Goal: Task Accomplishment & Management: Complete application form

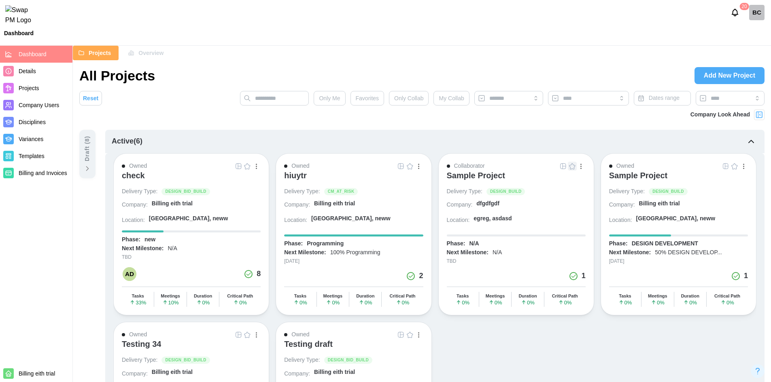
click at [121, 175] on div "Owned check Delivery Type: DESIGN_BID_BUILD Company: Billing eith trial Locatio…" at bounding box center [191, 234] width 156 height 162
click at [128, 176] on div "check" at bounding box center [133, 176] width 23 height 10
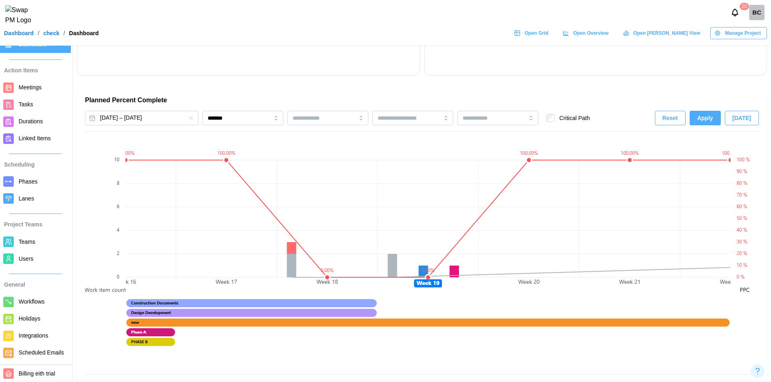
scroll to position [19, 0]
click at [39, 350] on span "Scheduled Emails" at bounding box center [41, 353] width 45 height 6
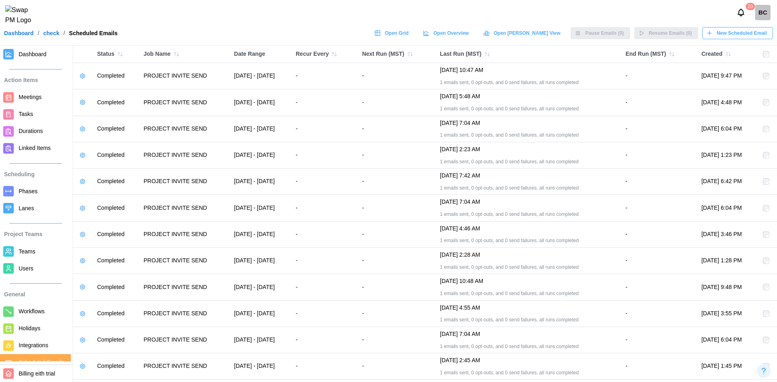
click at [725, 39] on span "New Scheduled Email" at bounding box center [742, 33] width 50 height 11
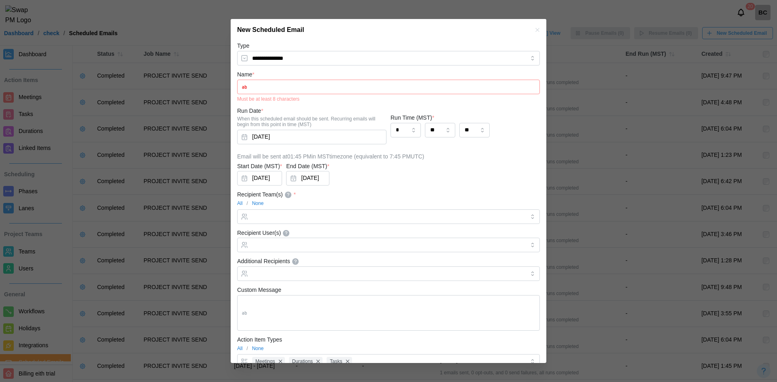
click at [534, 29] on icon "button" at bounding box center [537, 30] width 6 height 6
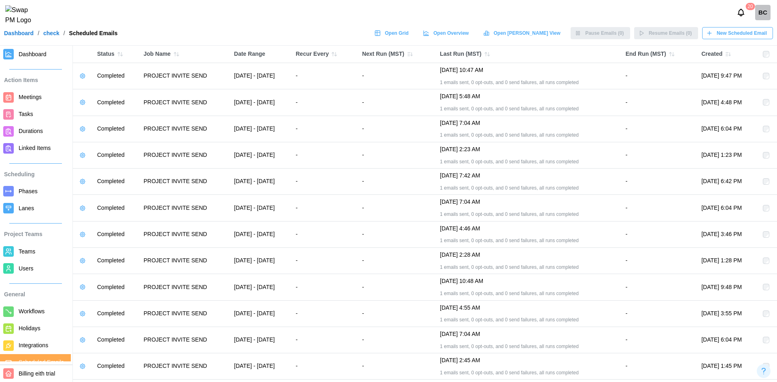
click at [751, 39] on span "New Scheduled Email" at bounding box center [742, 33] width 50 height 11
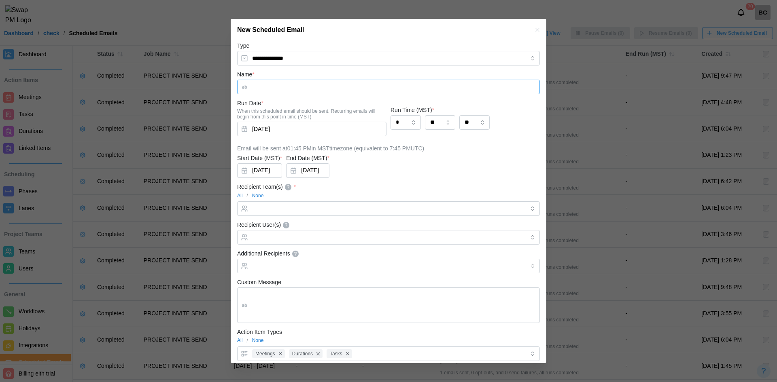
click at [285, 85] on input "Name *" at bounding box center [388, 87] width 303 height 15
type input "********"
click at [280, 207] on input "Recipient Team(s) *" at bounding box center [388, 209] width 273 height 6
click at [286, 240] on input "Recipient User(s) Recipient User will be both part of and emailed the report." at bounding box center [388, 237] width 273 height 6
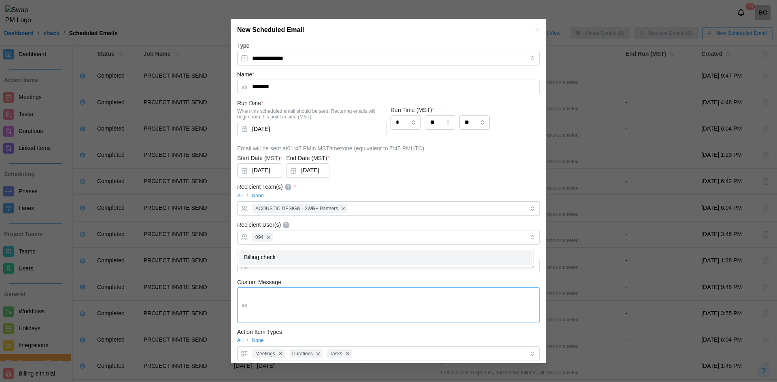
click at [369, 291] on textarea "Custom Message" at bounding box center [388, 306] width 303 height 36
click at [332, 266] on input "Additional Recipients" at bounding box center [388, 266] width 273 height 6
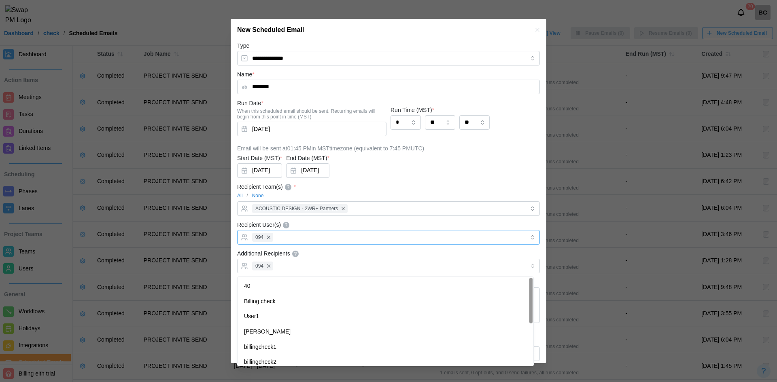
click at [366, 239] on div "094" at bounding box center [387, 238] width 275 height 14
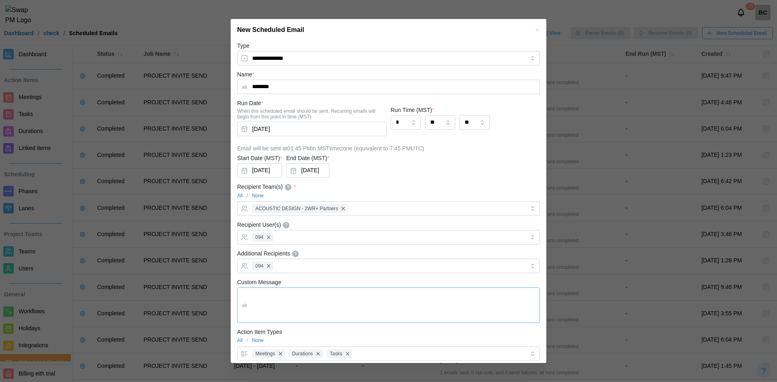
click at [282, 300] on textarea "Custom Message" at bounding box center [388, 306] width 303 height 36
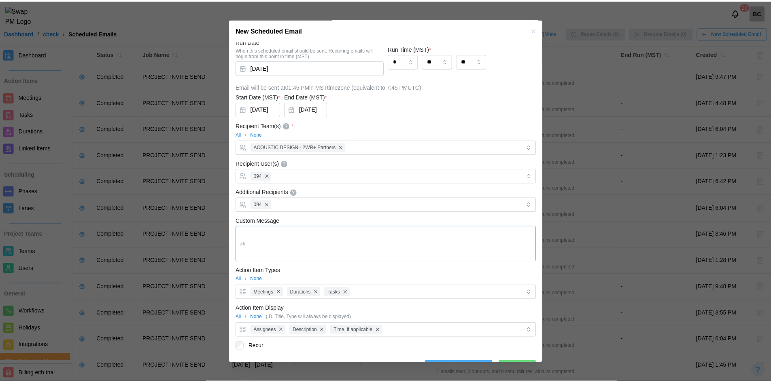
scroll to position [81, 0]
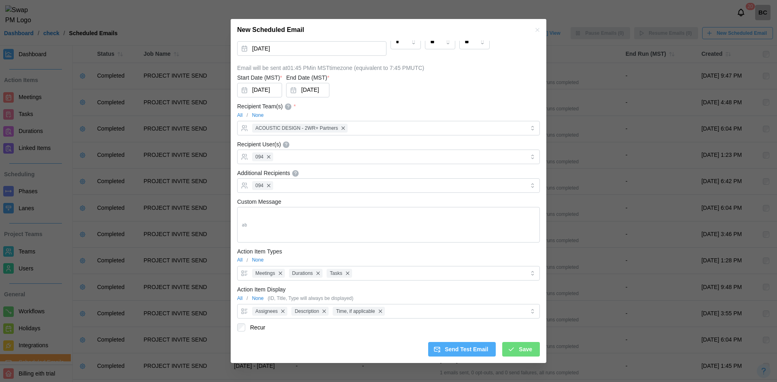
click at [511, 354] on div "Save" at bounding box center [519, 350] width 25 height 14
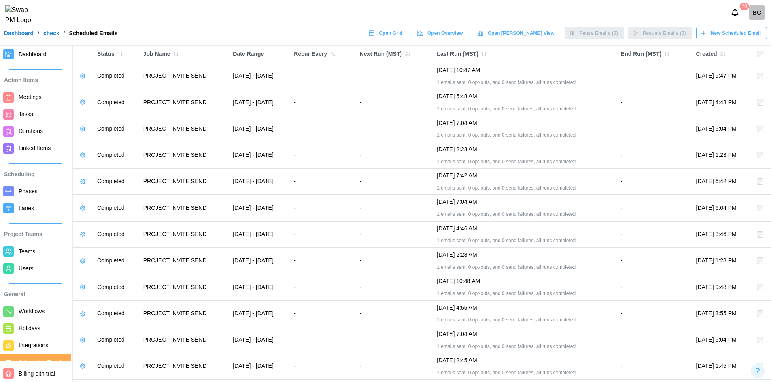
scroll to position [15, 0]
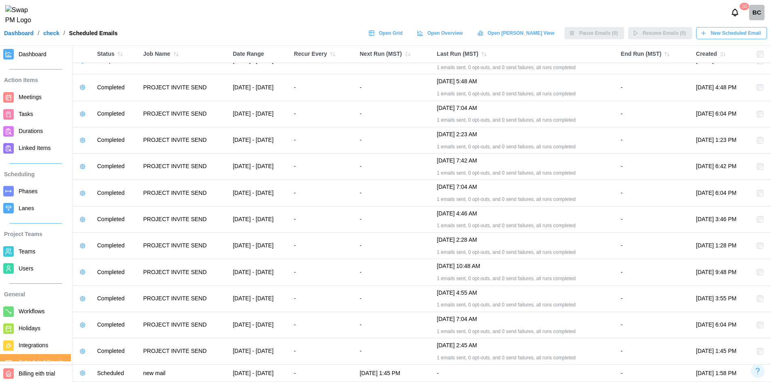
click at [82, 371] on icon "button" at bounding box center [82, 373] width 6 height 6
click at [115, 331] on div "Manage Email" at bounding box center [111, 328] width 36 height 6
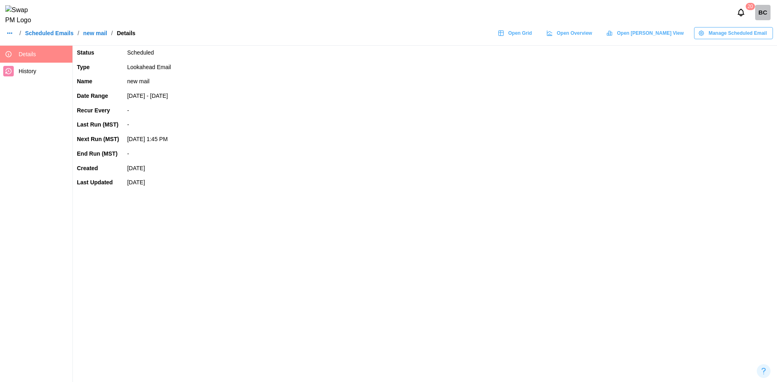
click at [717, 39] on span "Manage Scheduled Email" at bounding box center [738, 33] width 58 height 11
click at [719, 55] on div "Edit Scheduled Email" at bounding box center [741, 55] width 60 height 6
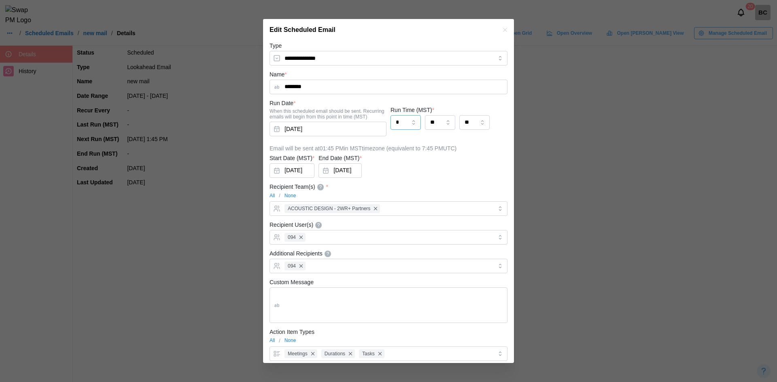
click at [410, 126] on input "*" at bounding box center [406, 122] width 30 height 15
type input "*"
click at [449, 121] on input "**" at bounding box center [440, 122] width 30 height 15
type input "**"
click at [471, 122] on input "**" at bounding box center [474, 122] width 30 height 15
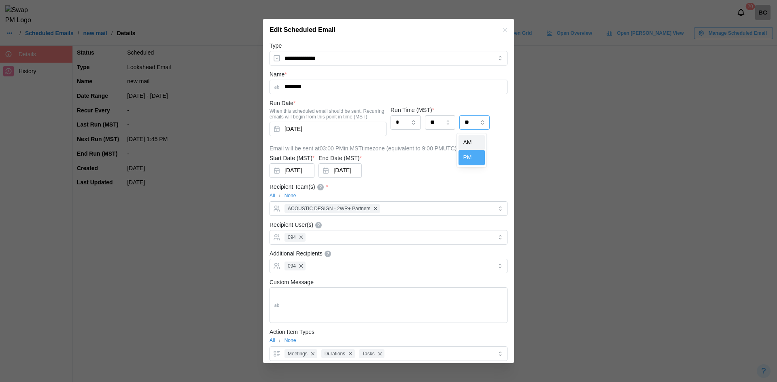
type input "**"
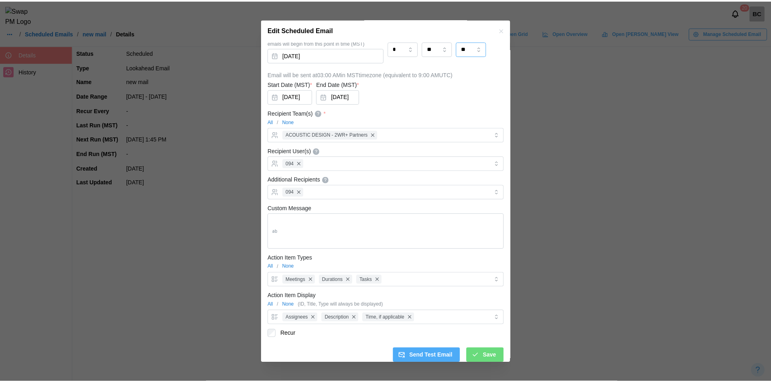
scroll to position [81, 0]
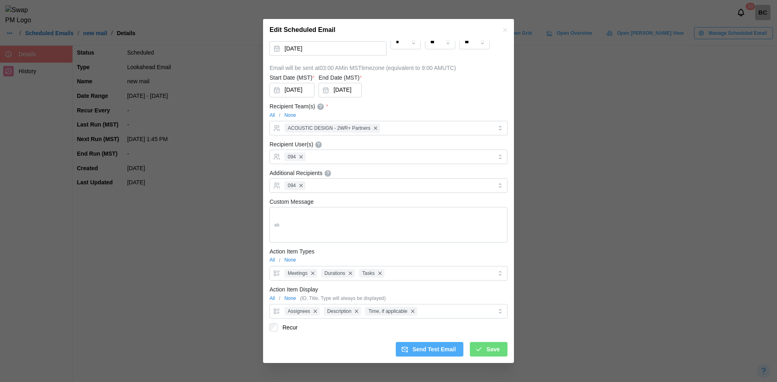
click at [486, 351] on span "Save" at bounding box center [492, 350] width 13 height 14
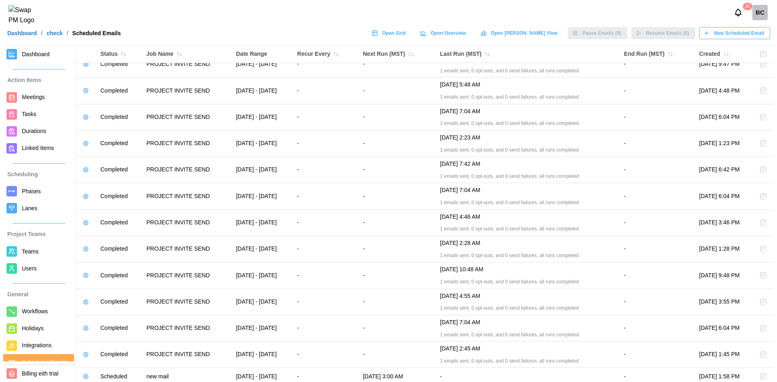
scroll to position [15, 0]
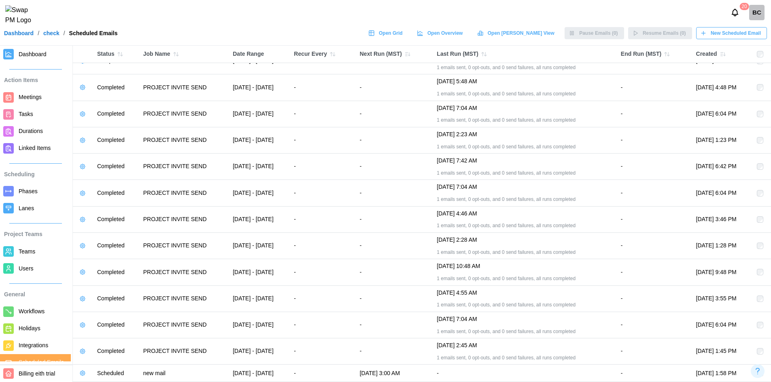
click at [741, 25] on div "20 BC" at bounding box center [385, 12] width 771 height 25
click at [741, 33] on span "New Scheduled Email" at bounding box center [736, 33] width 50 height 11
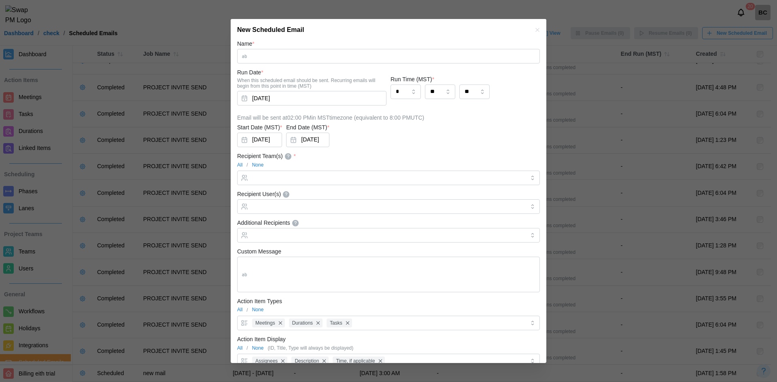
scroll to position [0, 0]
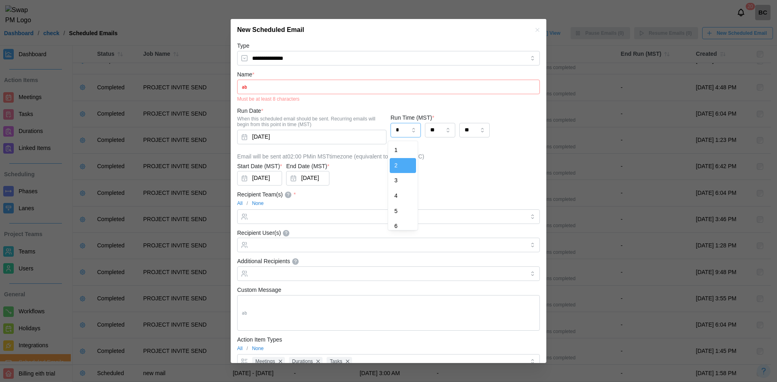
click at [403, 126] on input "*" at bounding box center [406, 130] width 30 height 15
click at [463, 132] on input "**" at bounding box center [474, 130] width 30 height 15
type input "**"
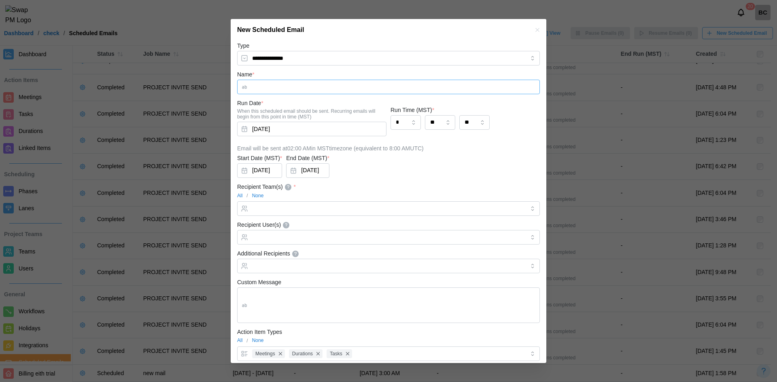
click at [286, 82] on input "Name *" at bounding box center [388, 87] width 303 height 15
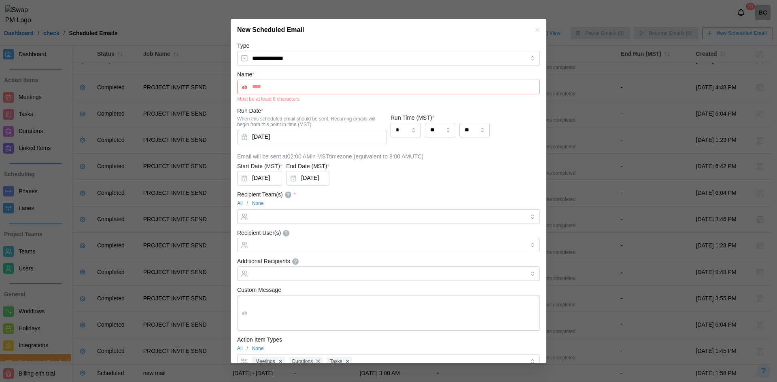
drag, startPoint x: 274, startPoint y: 88, endPoint x: 249, endPoint y: 89, distance: 25.1
click at [249, 89] on input "****" at bounding box center [388, 87] width 303 height 15
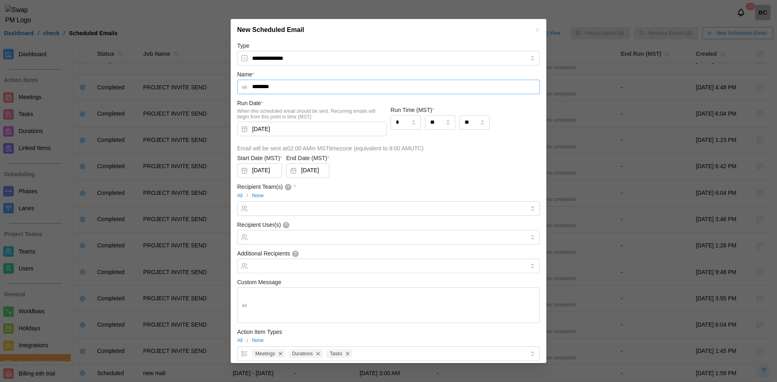
type input "********"
click at [342, 213] on div at bounding box center [387, 209] width 275 height 14
drag, startPoint x: 335, startPoint y: 229, endPoint x: 335, endPoint y: 235, distance: 6.5
click at [335, 229] on div "Recipient User(s)" at bounding box center [388, 232] width 303 height 25
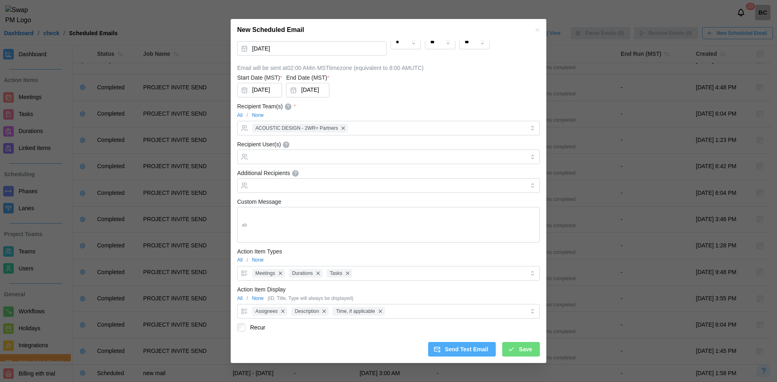
type input "*"
type input "*****"
type input "**"
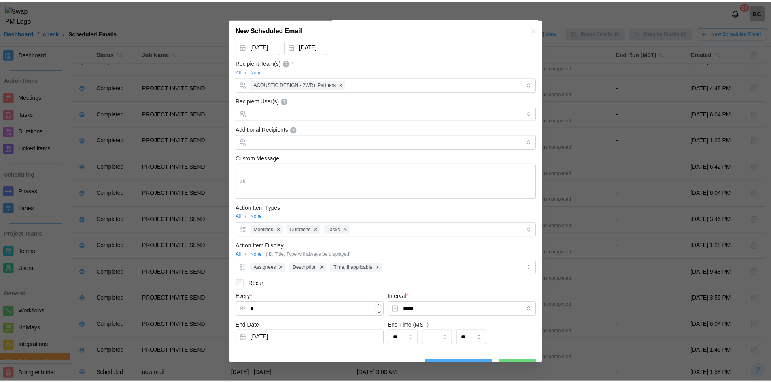
scroll to position [142, 0]
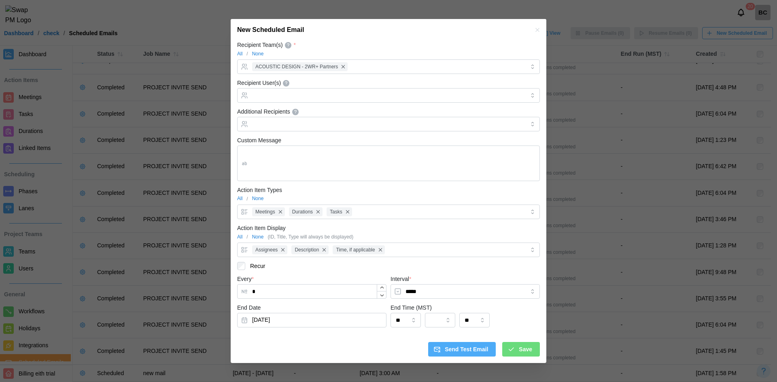
click at [510, 347] on icon "submit" at bounding box center [510, 349] width 7 height 7
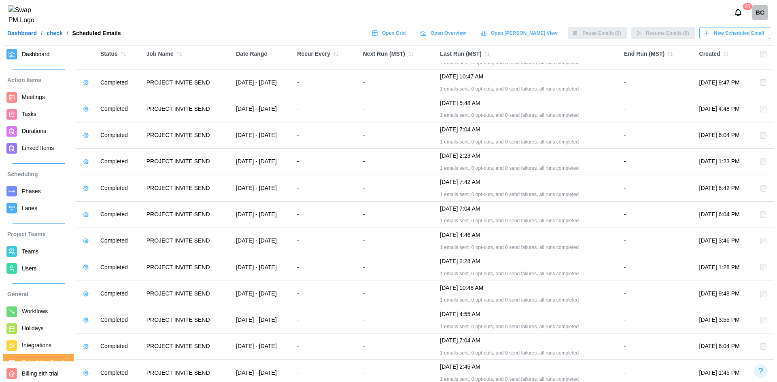
scroll to position [0, 0]
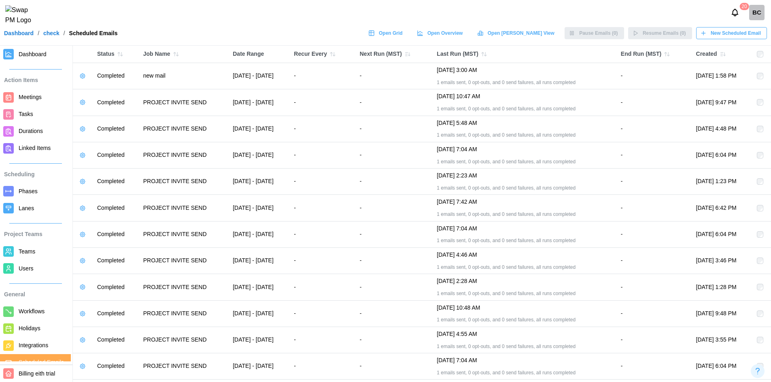
click at [82, 76] on icon "button" at bounding box center [82, 76] width 6 height 6
click at [90, 92] on button "Manage Email" at bounding box center [107, 92] width 56 height 15
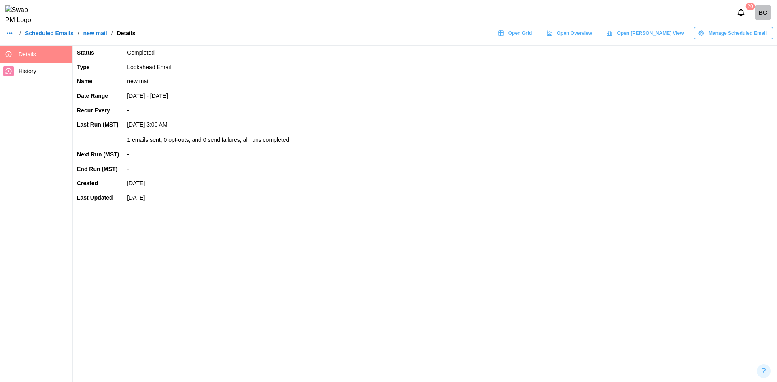
click at [714, 36] on span "Manage Scheduled Email" at bounding box center [738, 33] width 58 height 11
click at [702, 57] on icon "button" at bounding box center [705, 55] width 6 height 6
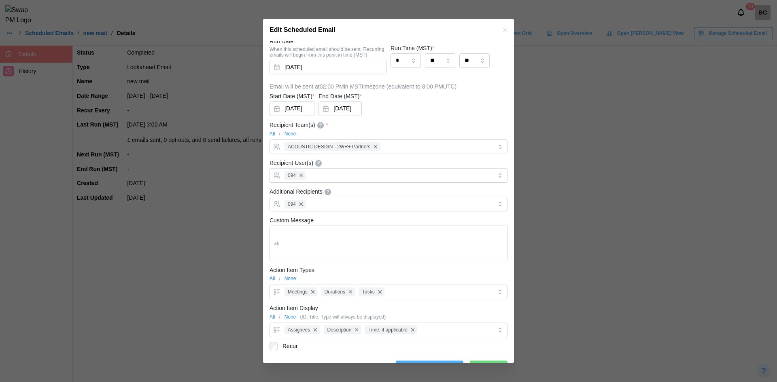
scroll to position [81, 0]
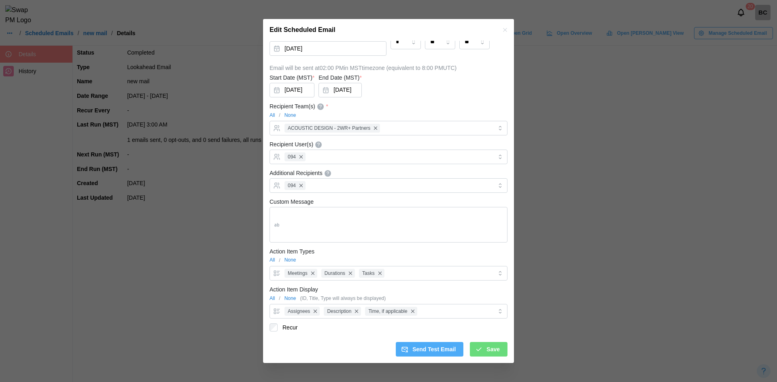
type input "*"
type input "*****"
type input "**"
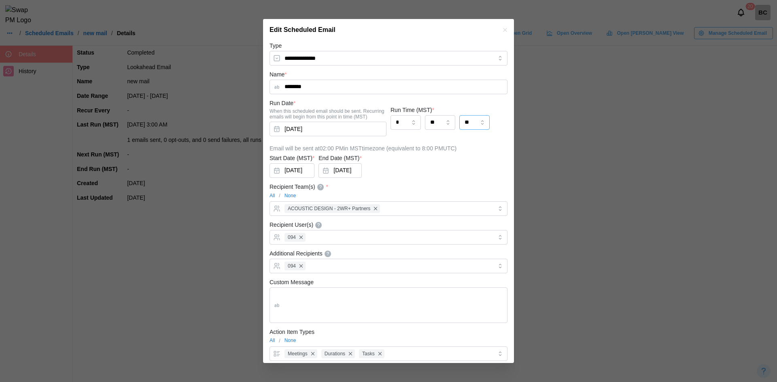
click at [469, 119] on input "**" at bounding box center [474, 122] width 30 height 15
type input "**"
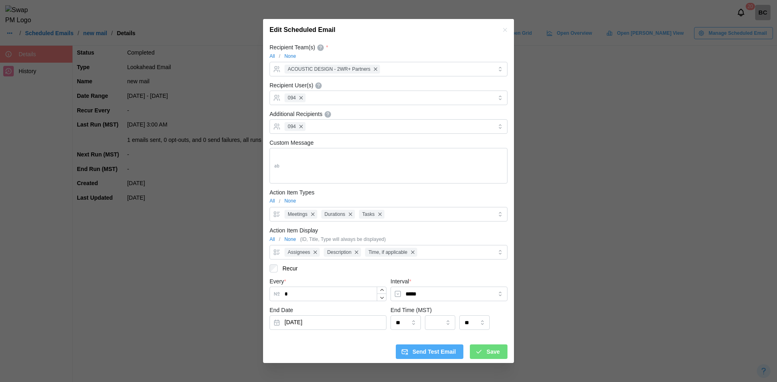
scroll to position [142, 0]
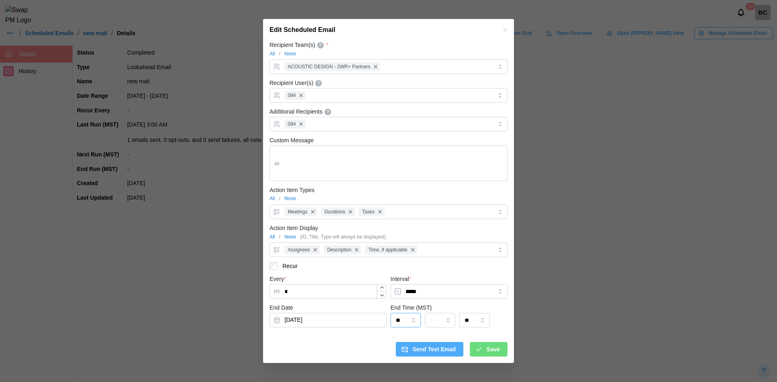
click at [403, 320] on input "**" at bounding box center [406, 320] width 30 height 15
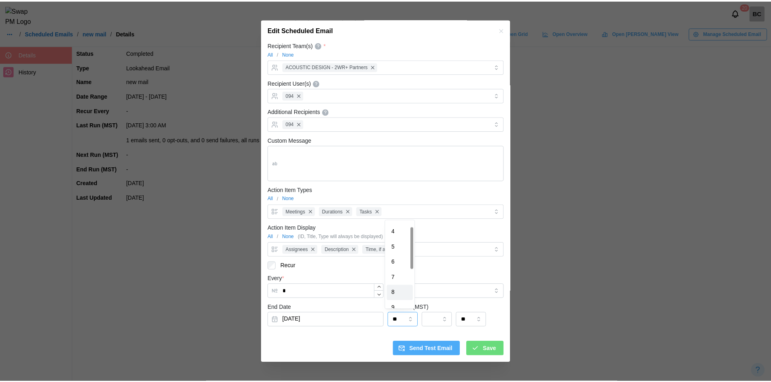
scroll to position [2, 0]
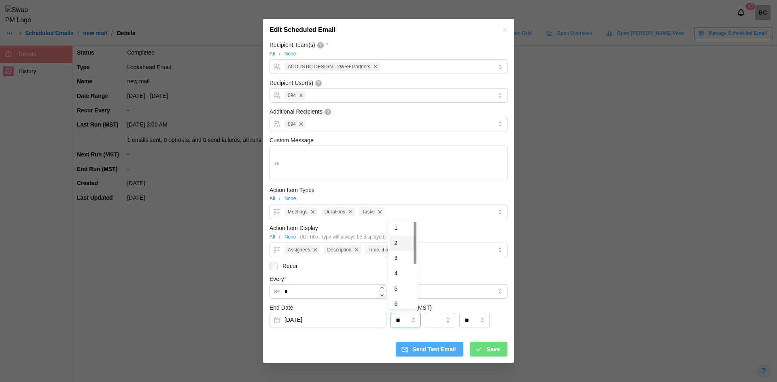
type input "*"
click at [483, 320] on input "**" at bounding box center [474, 320] width 30 height 15
type input "**"
click at [486, 350] on span "Save" at bounding box center [492, 350] width 13 height 14
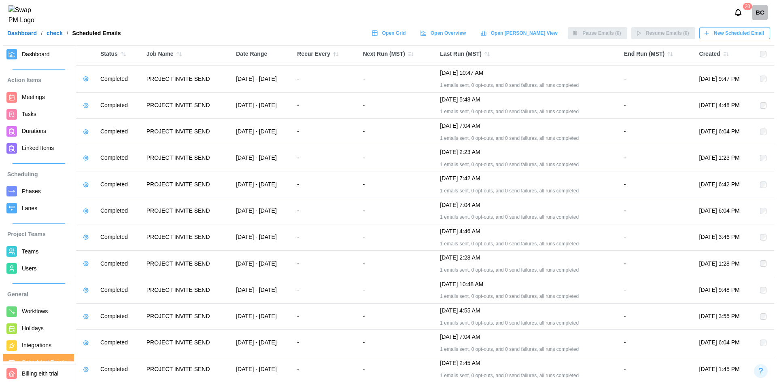
scroll to position [42, 0]
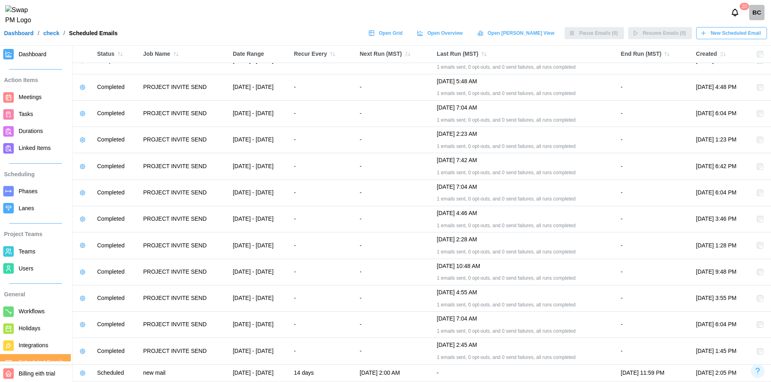
click at [745, 37] on span "New Scheduled Email" at bounding box center [736, 33] width 50 height 11
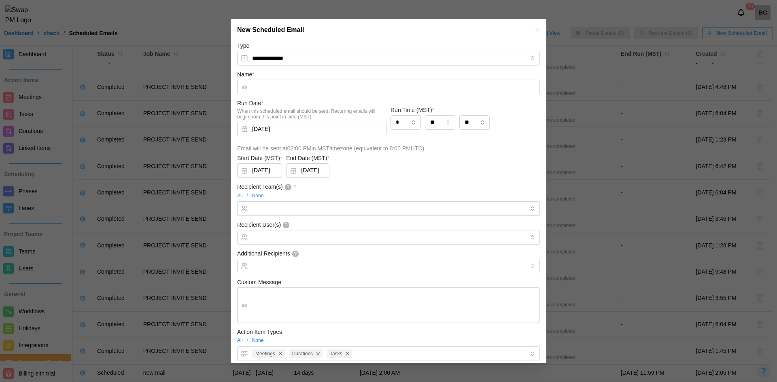
click at [325, 91] on input "Name *" at bounding box center [388, 87] width 303 height 15
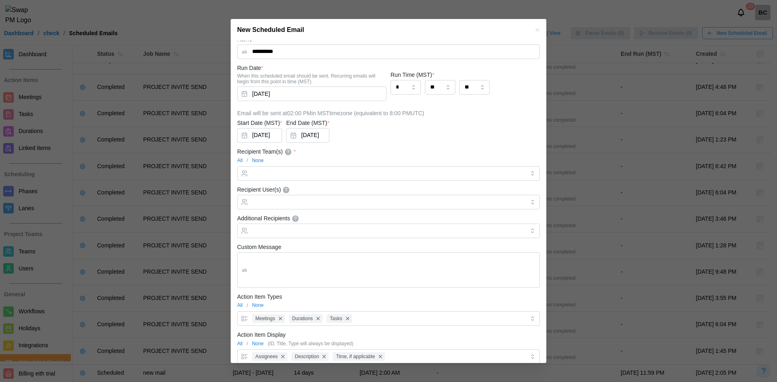
scroll to position [81, 0]
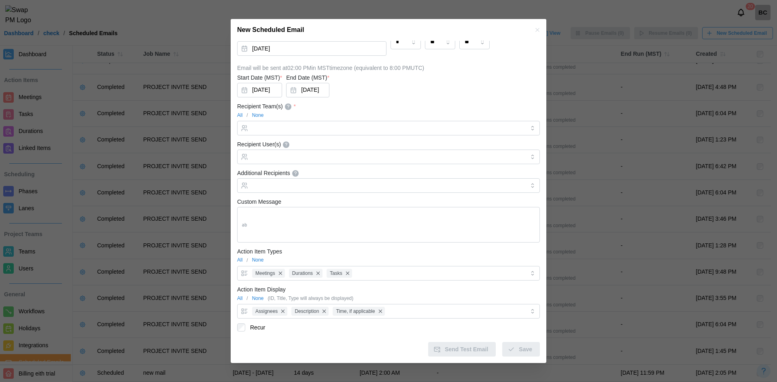
type input "**********"
click at [296, 126] on input "Recipient Team(s) *" at bounding box center [388, 128] width 273 height 6
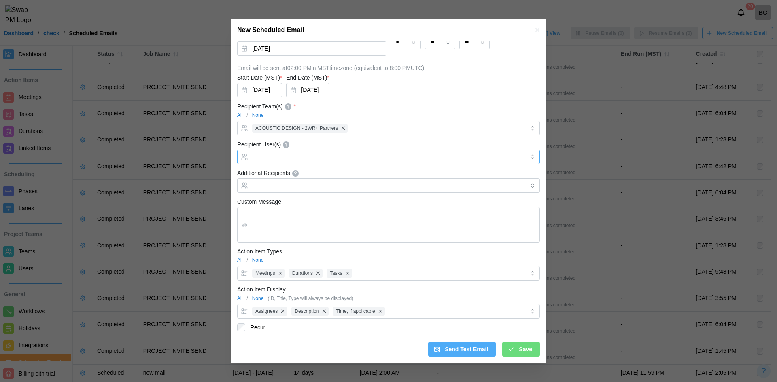
click at [296, 157] on input "Recipient User(s)" at bounding box center [388, 157] width 273 height 6
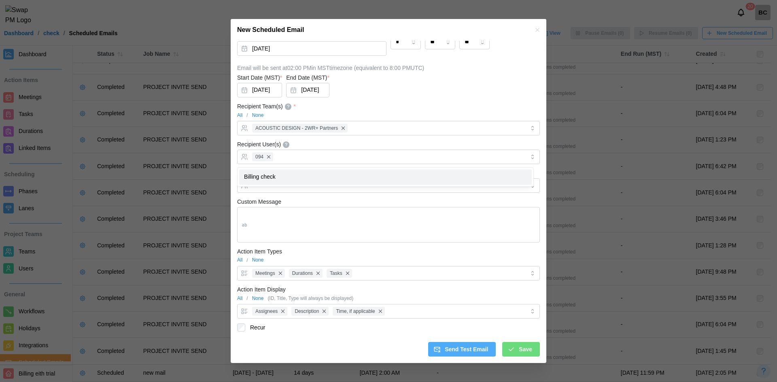
drag, startPoint x: 288, startPoint y: 203, endPoint x: 287, endPoint y: 197, distance: 6.2
click at [287, 203] on div "Custom Message" at bounding box center [388, 220] width 303 height 46
click at [291, 188] on input "Additional Recipients" at bounding box center [388, 186] width 273 height 6
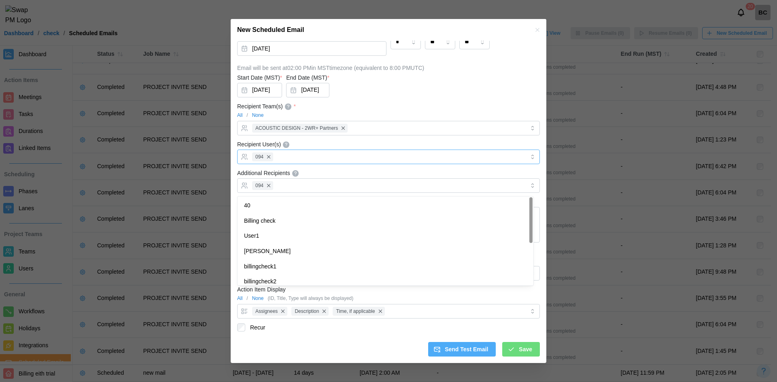
click at [342, 162] on div "094" at bounding box center [387, 157] width 275 height 14
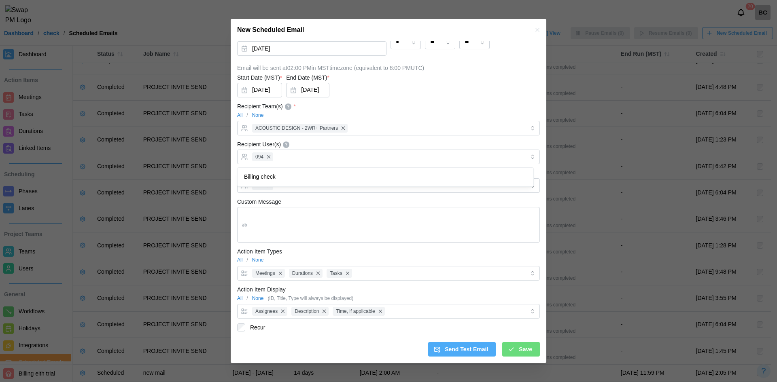
click at [371, 138] on form "**********" at bounding box center [388, 158] width 303 height 397
click at [329, 225] on textarea "Custom Message" at bounding box center [388, 225] width 303 height 36
type input "*"
type input "*****"
type input "**"
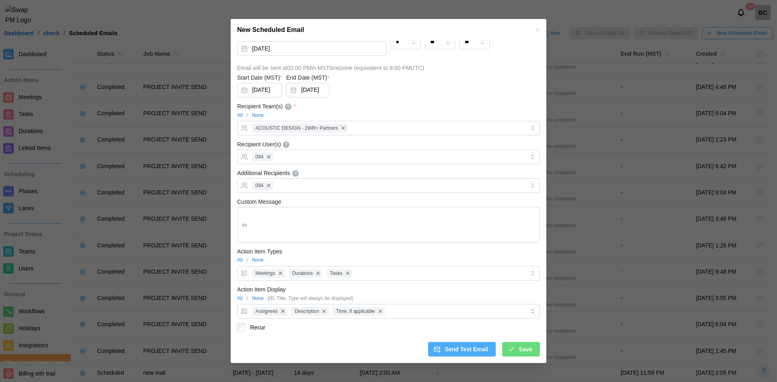
type input "**"
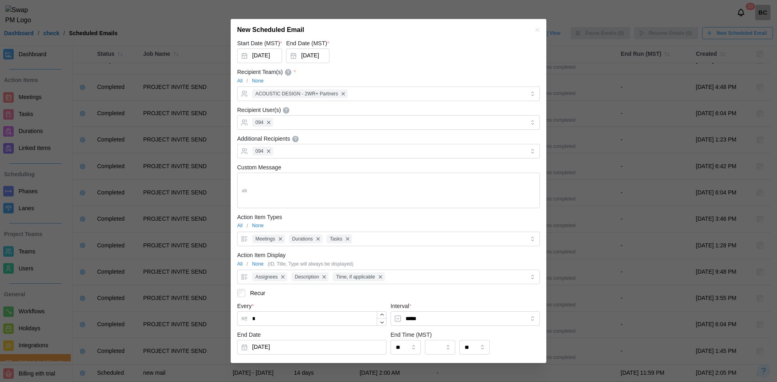
scroll to position [142, 0]
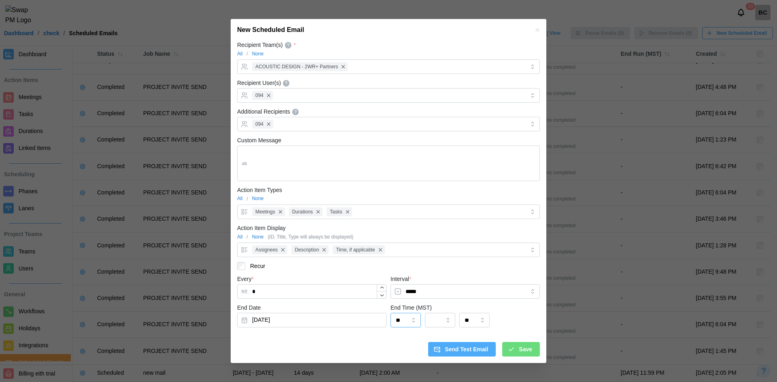
click at [407, 325] on input "**" at bounding box center [406, 320] width 30 height 15
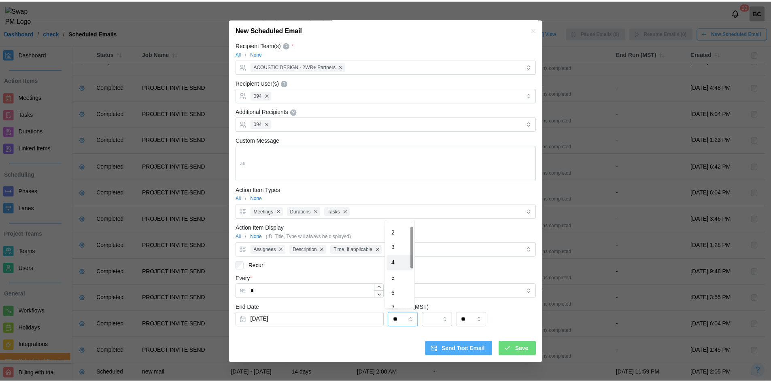
scroll to position [2, 0]
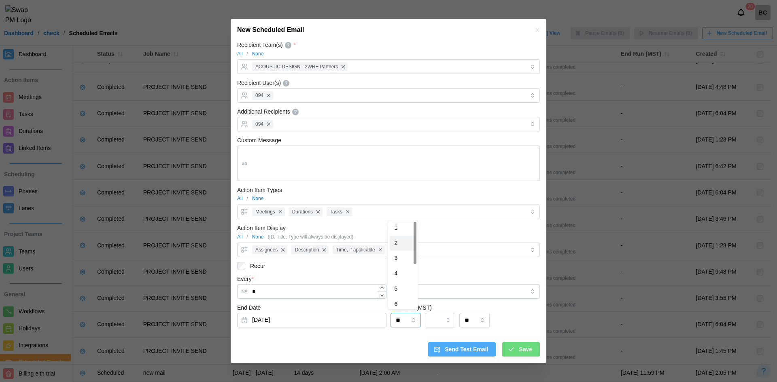
type input "*"
click at [482, 320] on input "**" at bounding box center [474, 320] width 30 height 15
type input "**"
click at [525, 351] on span "Save" at bounding box center [525, 350] width 13 height 14
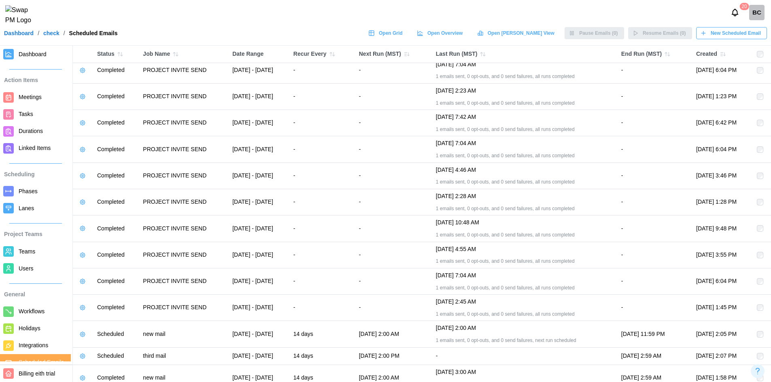
scroll to position [68, 0]
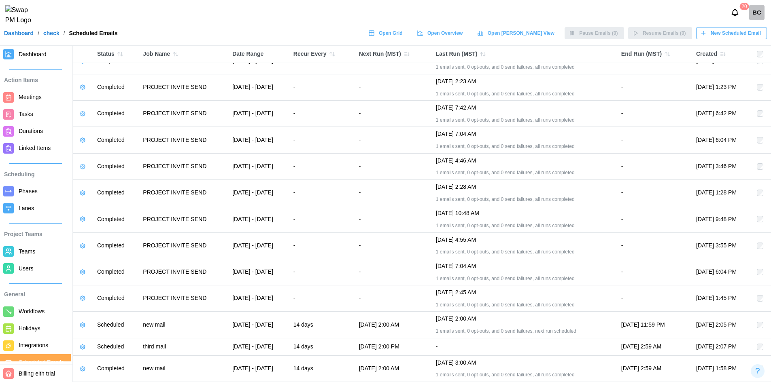
click at [85, 347] on icon "button" at bounding box center [82, 347] width 6 height 6
drag, startPoint x: 119, startPoint y: 298, endPoint x: 115, endPoint y: 306, distance: 9.4
click at [115, 306] on button "Manage Email" at bounding box center [107, 301] width 56 height 15
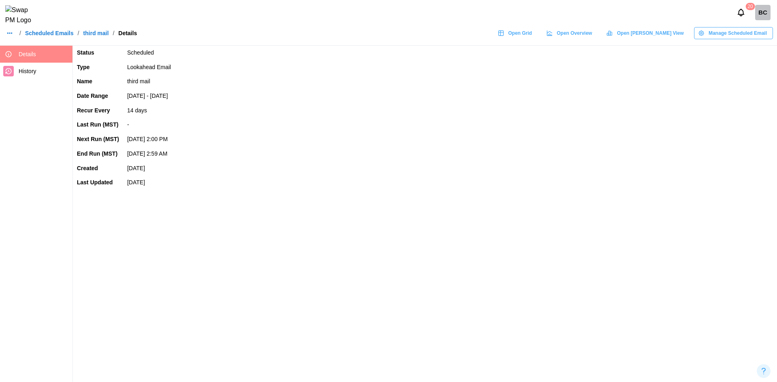
click at [711, 38] on div "Manage Scheduled Email" at bounding box center [732, 33] width 69 height 11
click at [722, 54] on div "Edit Scheduled Email" at bounding box center [741, 55] width 60 height 6
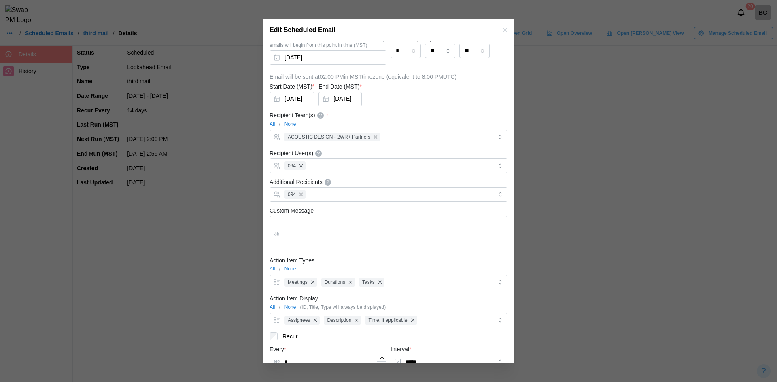
scroll to position [142, 0]
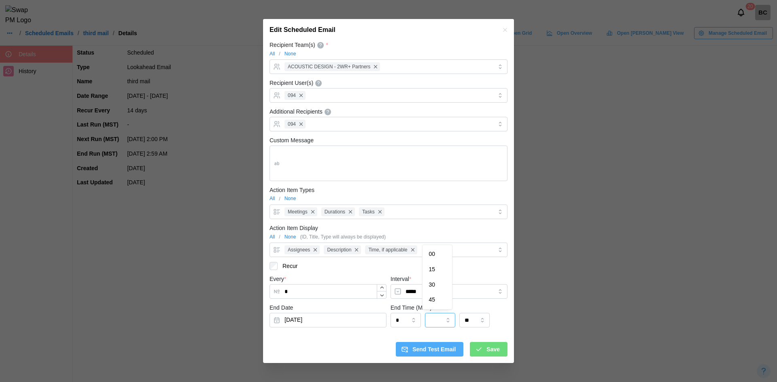
click at [446, 317] on input "search" at bounding box center [440, 320] width 30 height 15
type input "**"
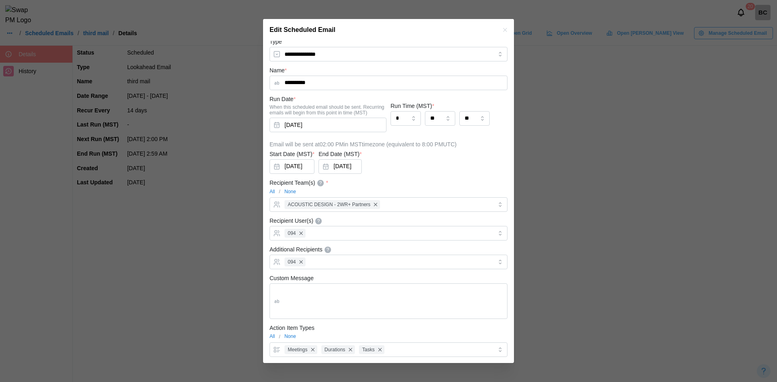
scroll to position [0, 0]
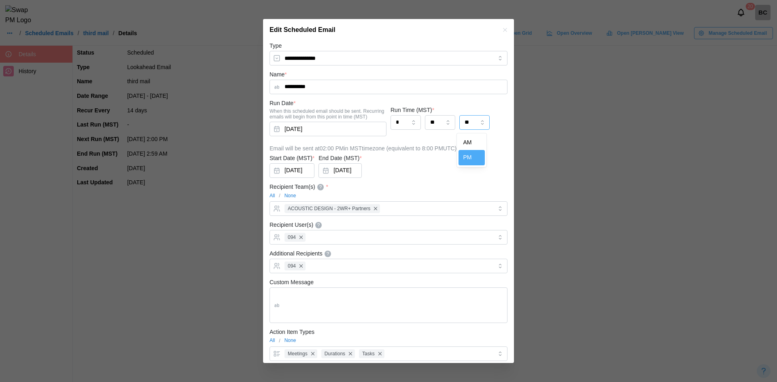
click at [467, 121] on input "**" at bounding box center [474, 122] width 30 height 15
type input "**"
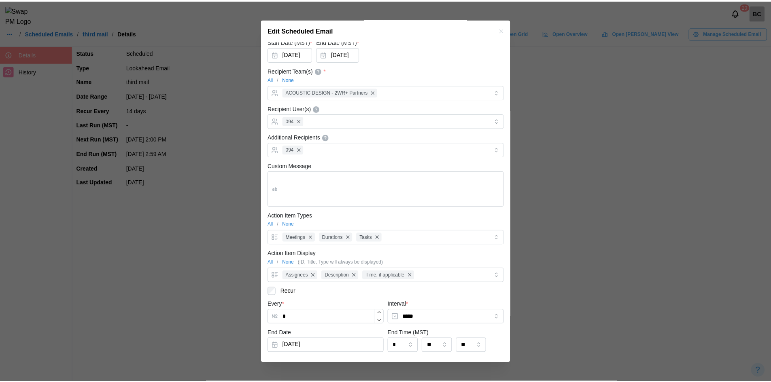
scroll to position [142, 0]
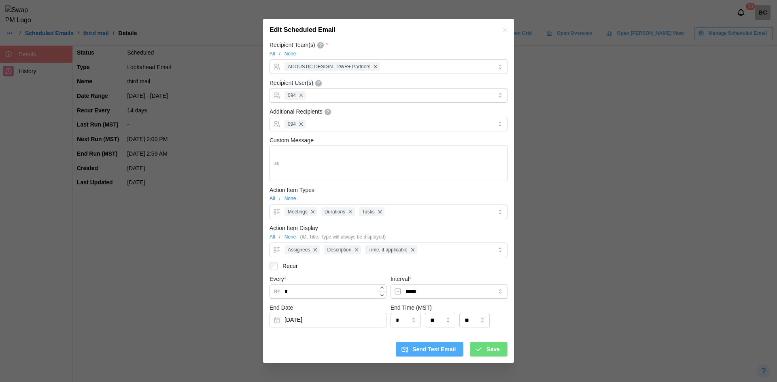
click at [486, 348] on span "Save" at bounding box center [492, 350] width 13 height 14
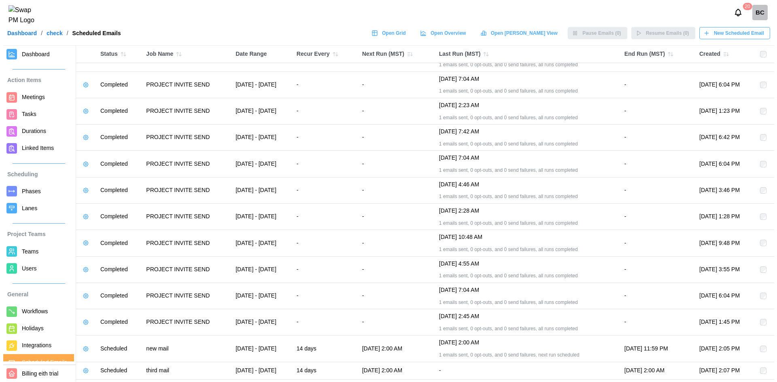
scroll to position [68, 0]
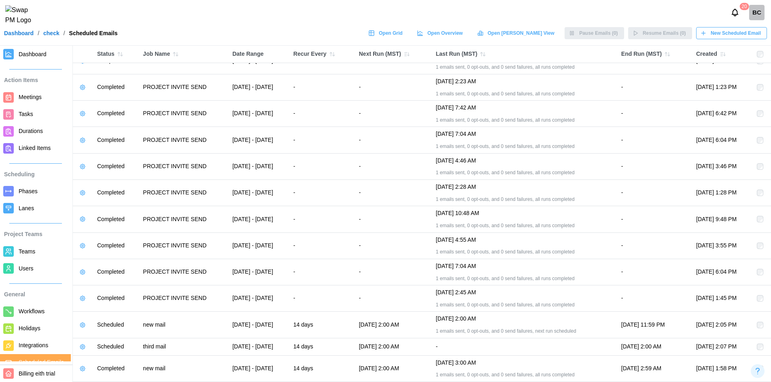
click at [737, 39] on span "New Scheduled Email" at bounding box center [736, 33] width 50 height 11
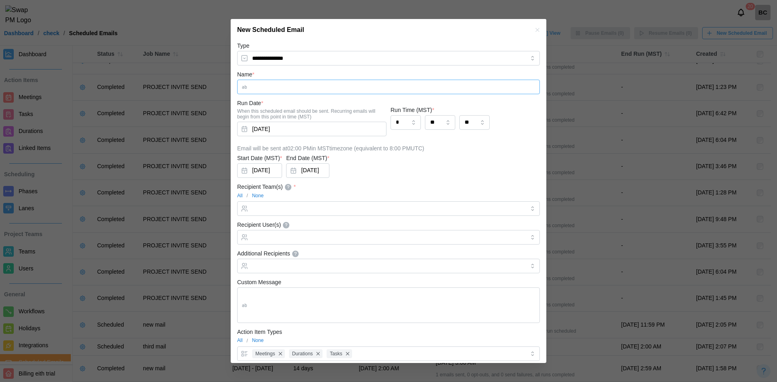
click at [354, 91] on input "Name *" at bounding box center [388, 87] width 303 height 15
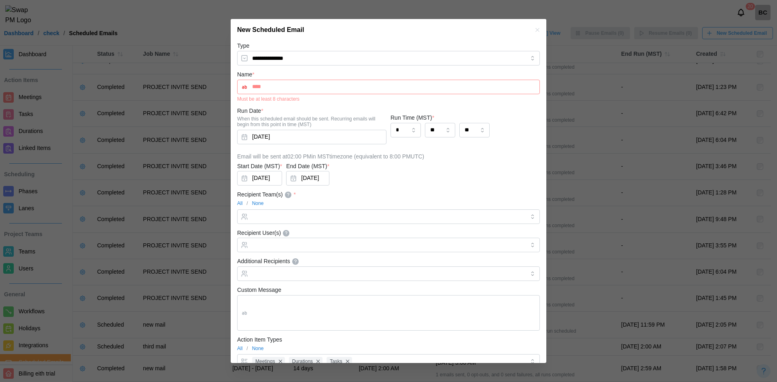
click at [296, 88] on input "****" at bounding box center [388, 87] width 303 height 15
click at [276, 80] on div "****" at bounding box center [388, 87] width 303 height 15
click at [280, 85] on input "****" at bounding box center [388, 87] width 303 height 15
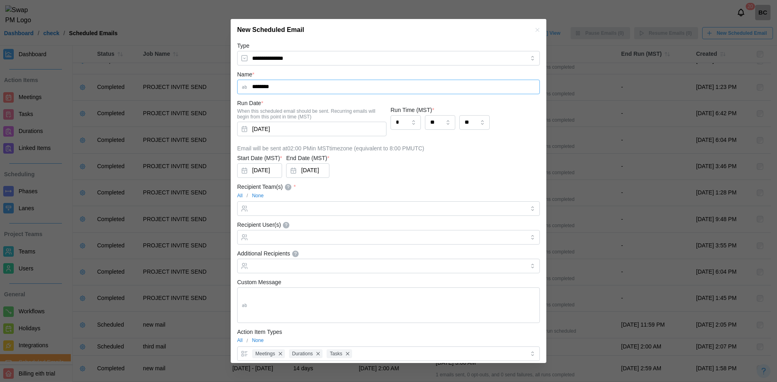
type input "********"
click at [476, 129] on input "**" at bounding box center [474, 122] width 30 height 15
type input "**"
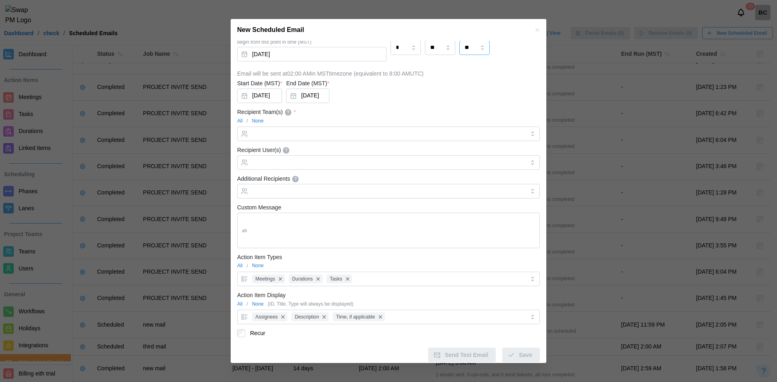
scroll to position [81, 0]
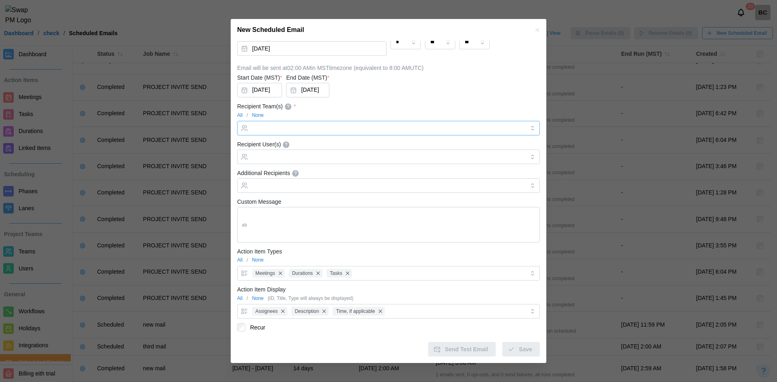
click at [288, 125] on input "Recipient Team(s) *" at bounding box center [388, 128] width 273 height 6
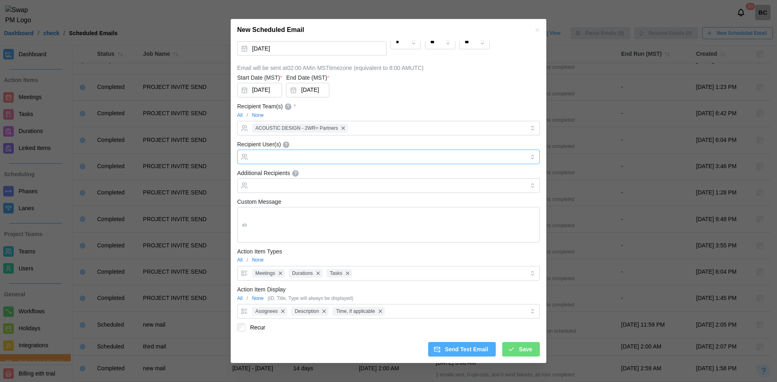
click at [300, 153] on div at bounding box center [387, 157] width 275 height 14
click at [304, 201] on div "Custom Message" at bounding box center [388, 220] width 303 height 46
click at [350, 188] on input "Additional Recipients" at bounding box center [388, 186] width 273 height 6
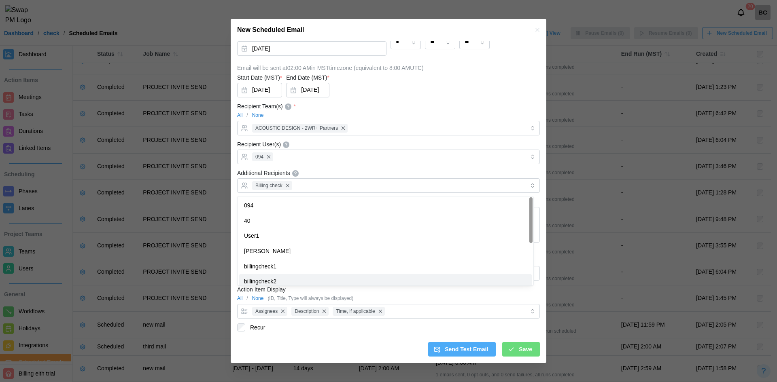
click at [422, 335] on form "**********" at bounding box center [388, 158] width 303 height 397
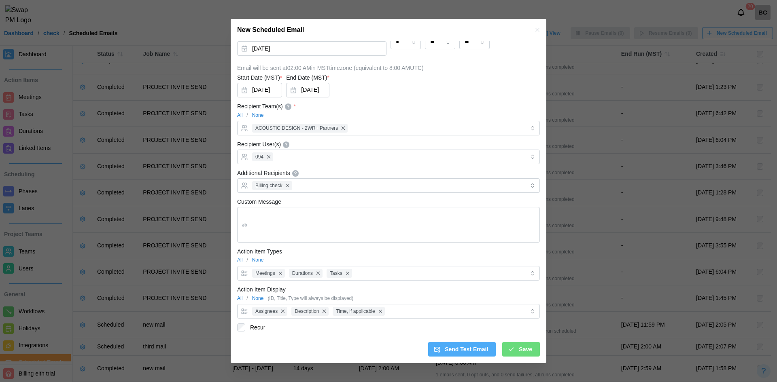
type input "*"
type input "*****"
type input "**"
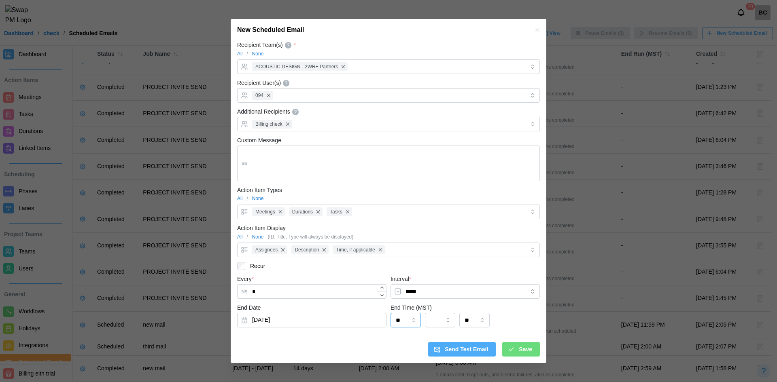
click at [411, 328] on input "**" at bounding box center [406, 320] width 30 height 15
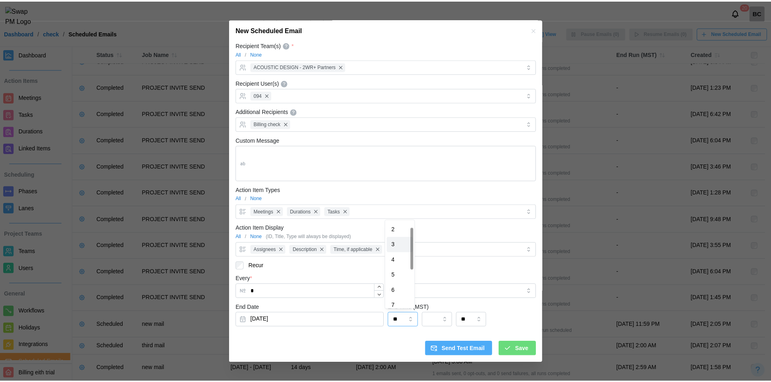
scroll to position [2, 0]
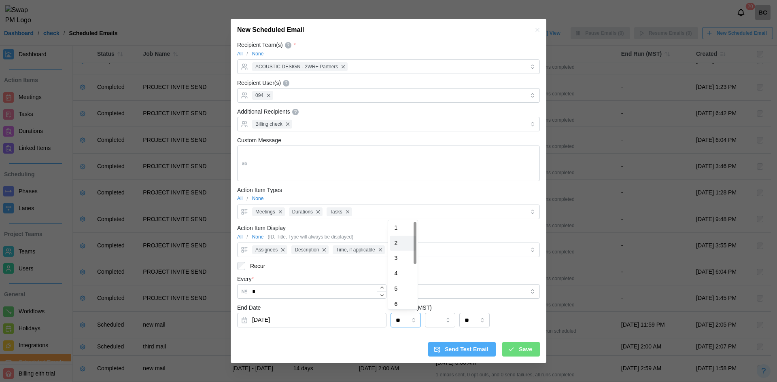
type input "*"
click at [471, 323] on input "**" at bounding box center [474, 320] width 30 height 15
type input "**"
click at [509, 350] on icon "submit" at bounding box center [510, 349] width 7 height 7
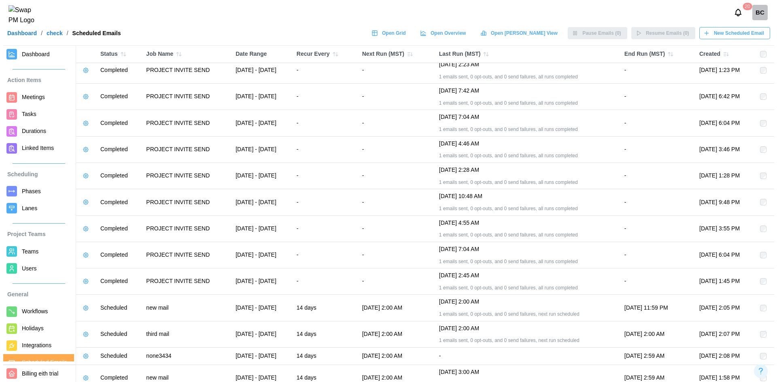
scroll to position [94, 0]
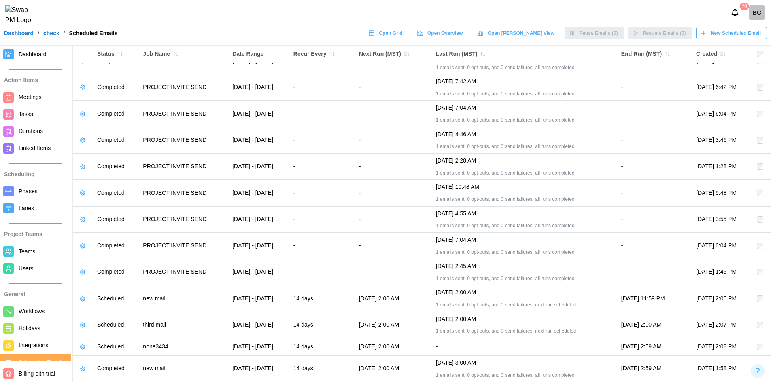
click at [758, 25] on div "20 BC" at bounding box center [385, 12] width 771 height 25
click at [744, 39] on span "New Scheduled Email" at bounding box center [736, 33] width 50 height 11
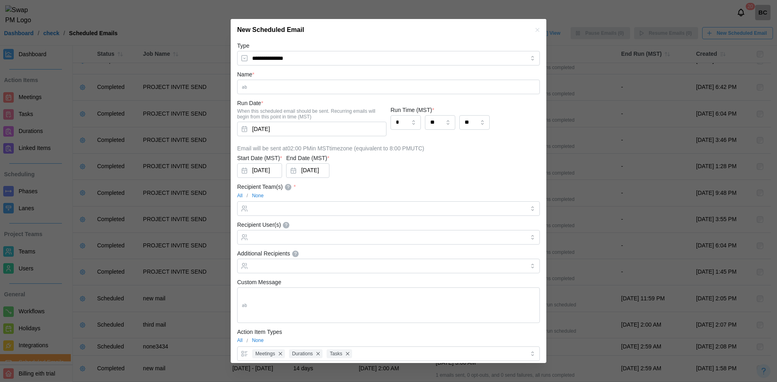
click at [365, 86] on input "Name *" at bounding box center [388, 87] width 303 height 15
type input "********"
click at [293, 132] on button "Sep 2, 2025" at bounding box center [311, 129] width 149 height 15
click at [488, 119] on div "* ** **" at bounding box center [465, 124] width 149 height 19
click at [469, 120] on input "**" at bounding box center [474, 122] width 30 height 15
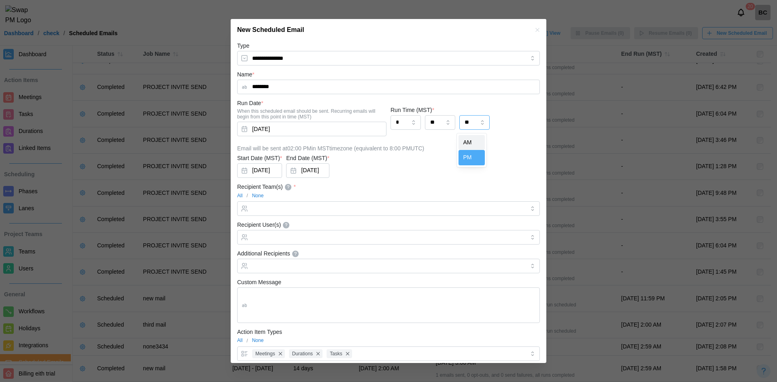
type input "**"
click at [318, 210] on input "Recipient Team(s) *" at bounding box center [388, 209] width 273 height 6
click at [297, 236] on input "Recipient User(s)" at bounding box center [388, 237] width 273 height 6
click at [374, 189] on div "Recipient Team(s) * All / None ACOUSTIC DESIGN - 2WR+ Partners" at bounding box center [388, 199] width 303 height 34
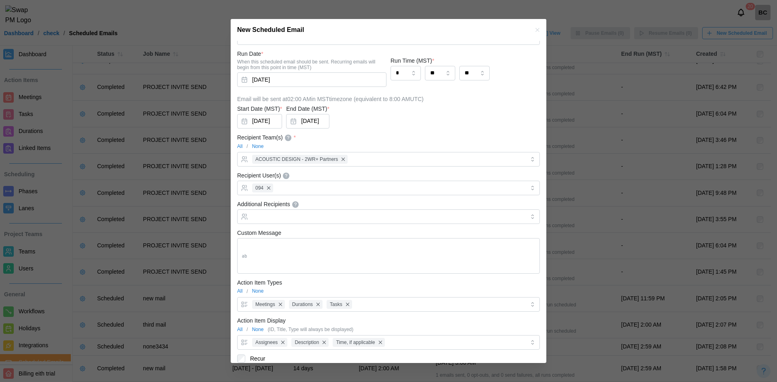
scroll to position [81, 0]
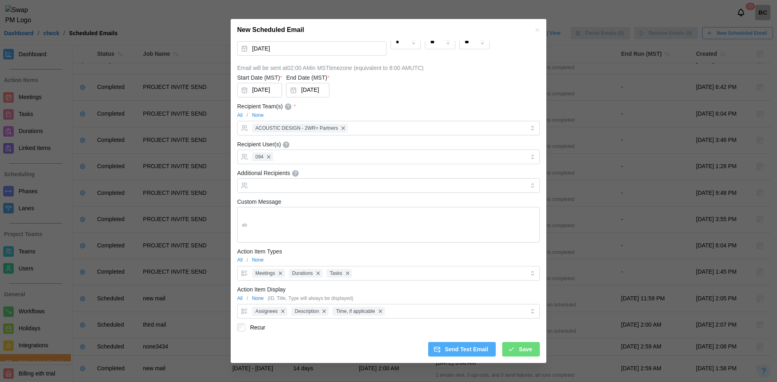
type input "*"
type input "*****"
type input "**"
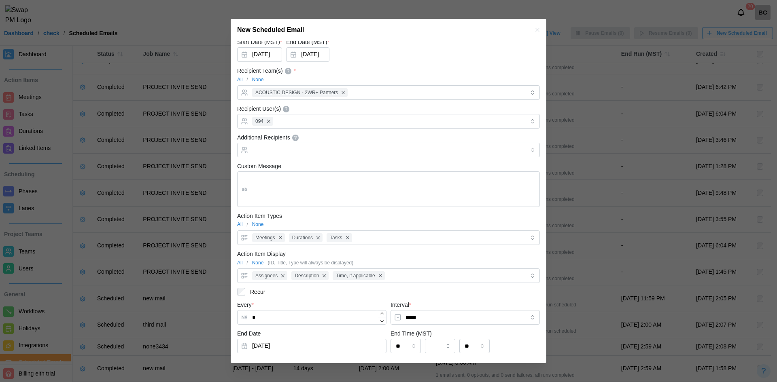
scroll to position [142, 0]
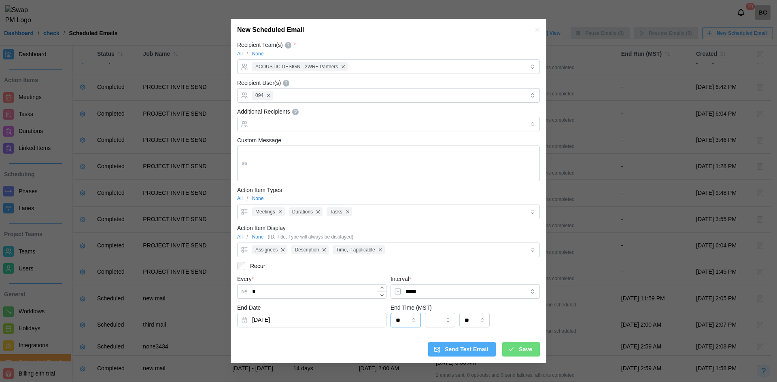
click at [399, 325] on input "**" at bounding box center [406, 320] width 30 height 15
type input "*"
click at [470, 320] on input "**" at bounding box center [474, 320] width 30 height 15
type input "**"
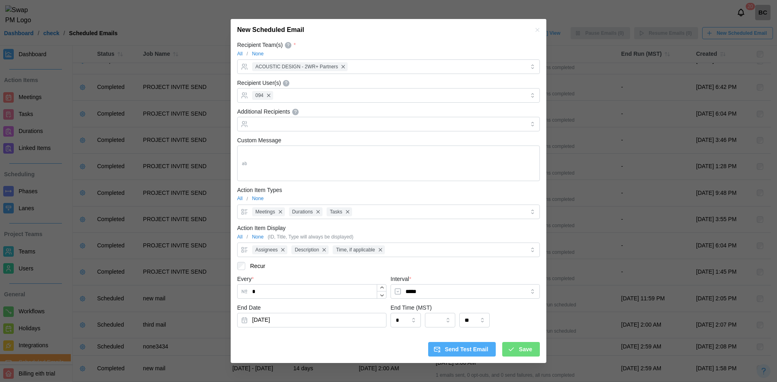
click at [471, 270] on div "Recur" at bounding box center [388, 266] width 303 height 8
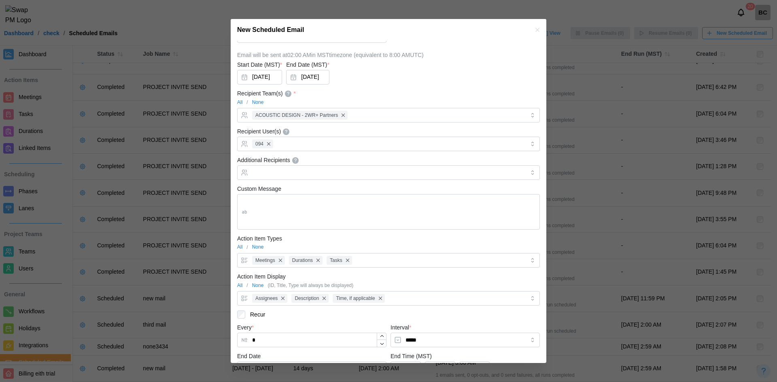
scroll to position [142, 0]
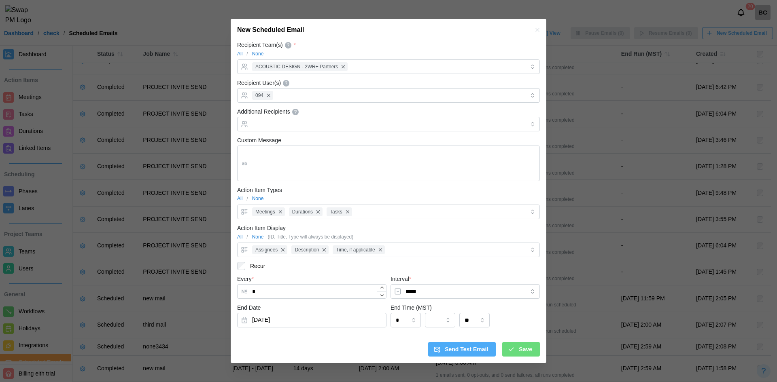
click at [510, 354] on div "Save" at bounding box center [519, 350] width 25 height 14
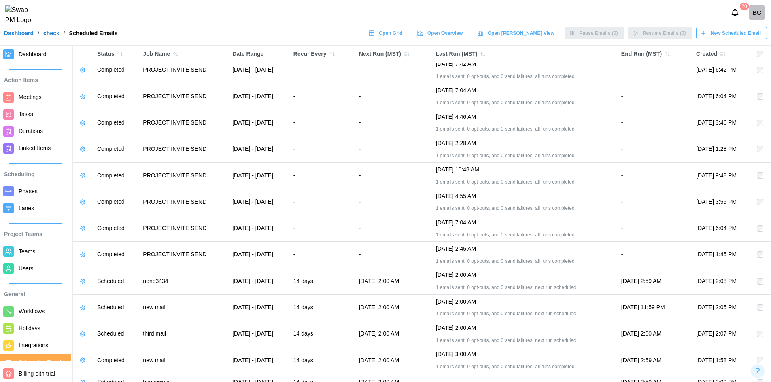
scroll to position [121, 0]
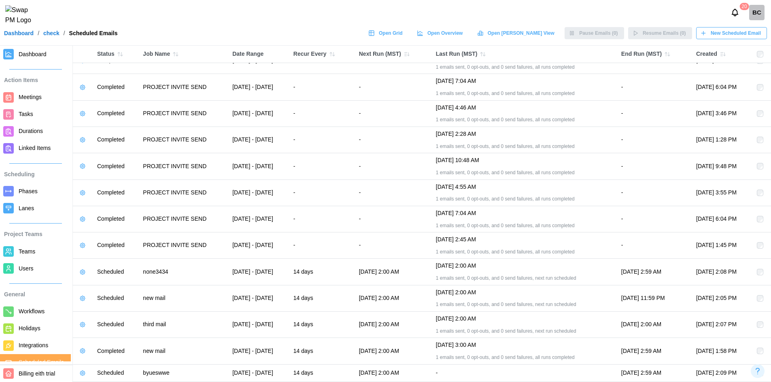
click at [19, 128] on span "Durations" at bounding box center [31, 131] width 24 height 6
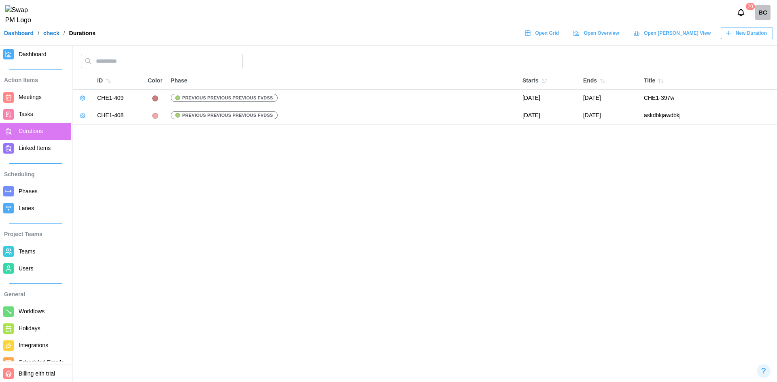
click at [747, 39] on button "New Duration" at bounding box center [747, 33] width 52 height 12
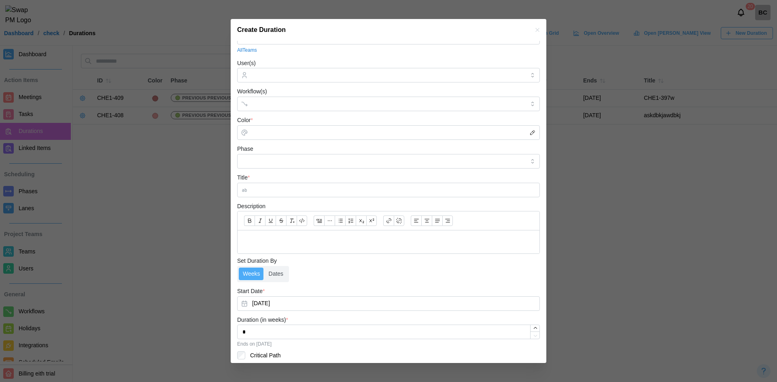
scroll to position [49, 0]
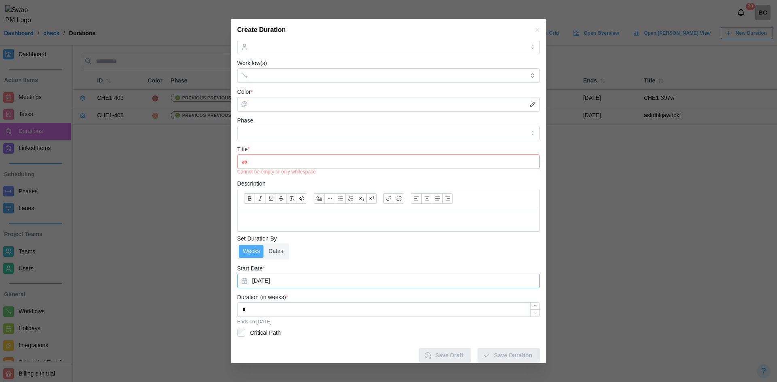
click at [287, 275] on button "Sep 2, 2025" at bounding box center [388, 281] width 303 height 15
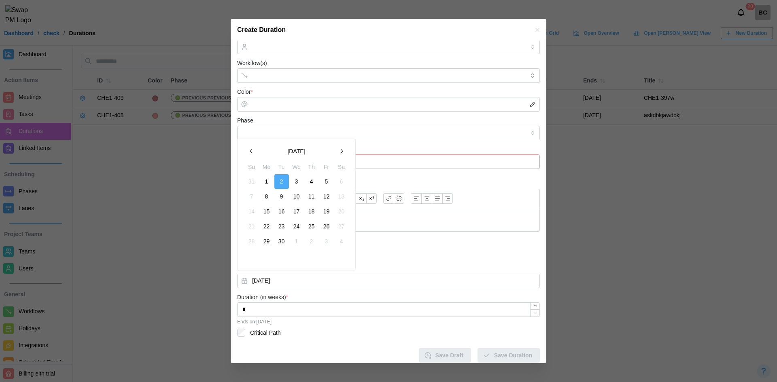
click at [361, 259] on div "Weeks Dates" at bounding box center [388, 252] width 303 height 16
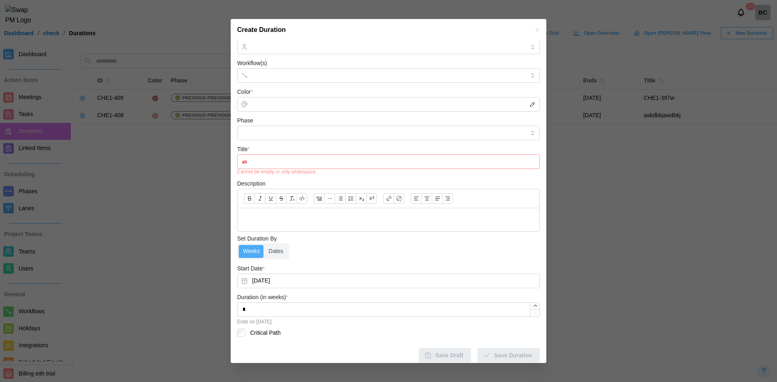
click at [534, 32] on icon "button" at bounding box center [537, 30] width 6 height 6
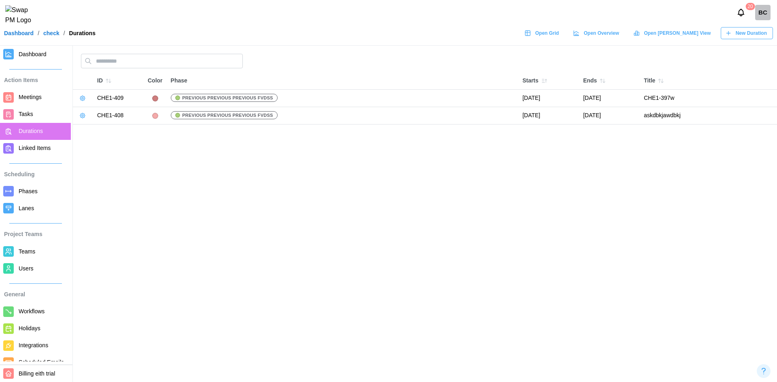
click at [83, 98] on icon "button" at bounding box center [82, 98] width 6 height 6
click at [90, 115] on button "Edit Duration" at bounding box center [108, 115] width 59 height 15
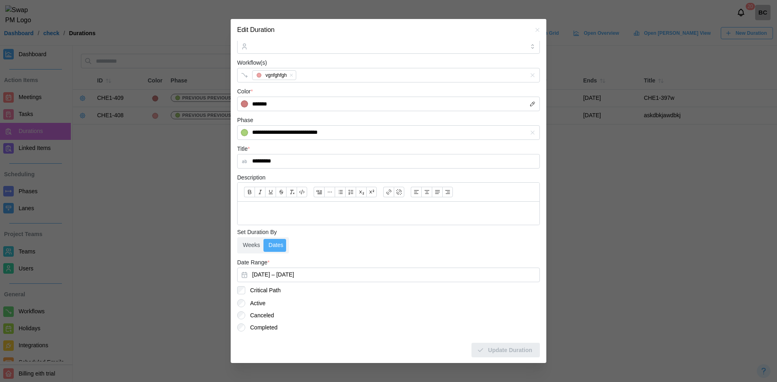
scroll to position [50, 0]
click at [337, 274] on button "August 27, 2025 – September 2, 2025" at bounding box center [388, 274] width 303 height 15
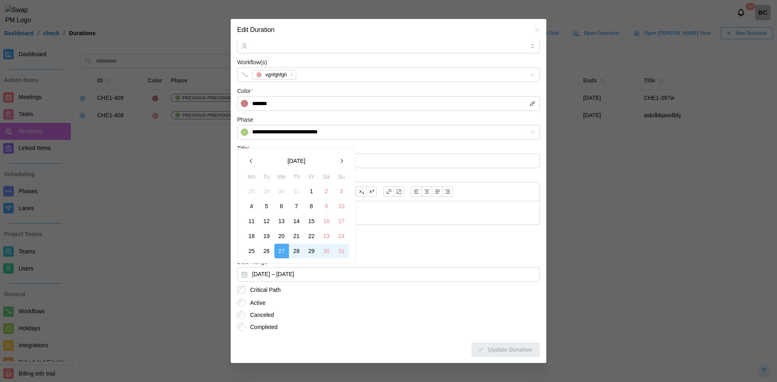
click at [339, 159] on icon "button" at bounding box center [341, 161] width 6 height 6
click at [534, 32] on icon "button" at bounding box center [537, 30] width 6 height 6
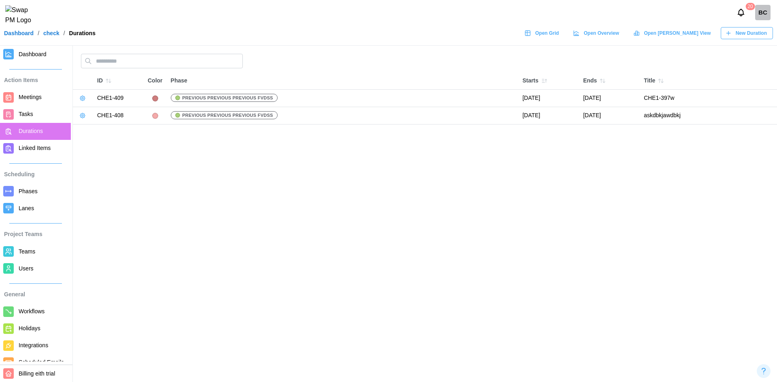
click at [565, 32] on link "Open Grid" at bounding box center [542, 33] width 45 height 12
click at [741, 38] on span "New Duration" at bounding box center [751, 33] width 31 height 11
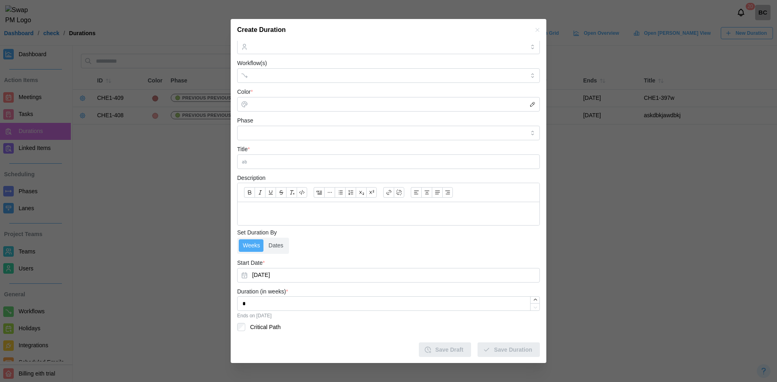
scroll to position [0, 0]
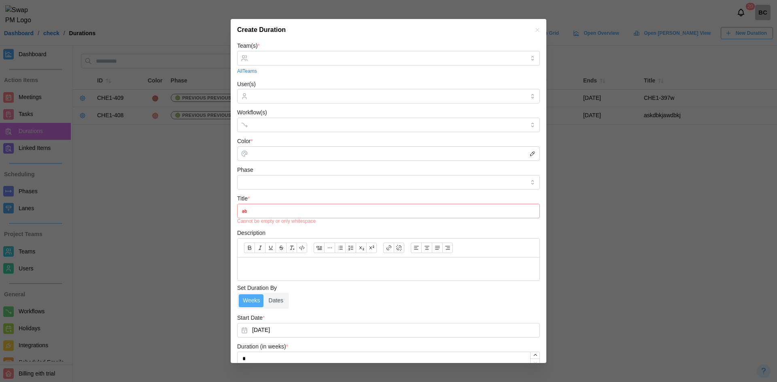
click at [280, 293] on div "Weeks Dates" at bounding box center [263, 301] width 52 height 16
click at [277, 214] on input "Title *" at bounding box center [388, 211] width 303 height 15
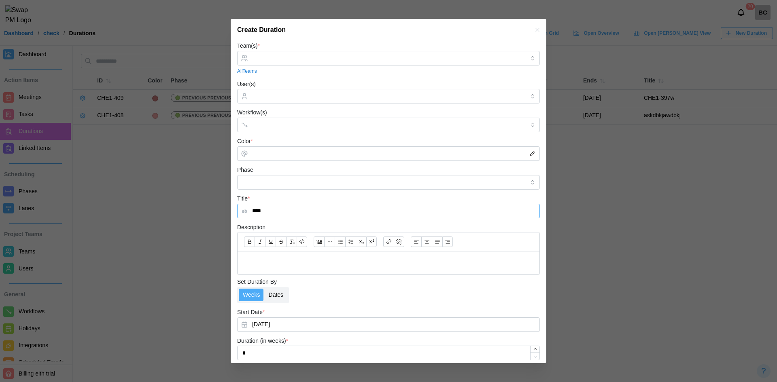
type input "****"
click at [279, 300] on label "Dates" at bounding box center [276, 295] width 23 height 13
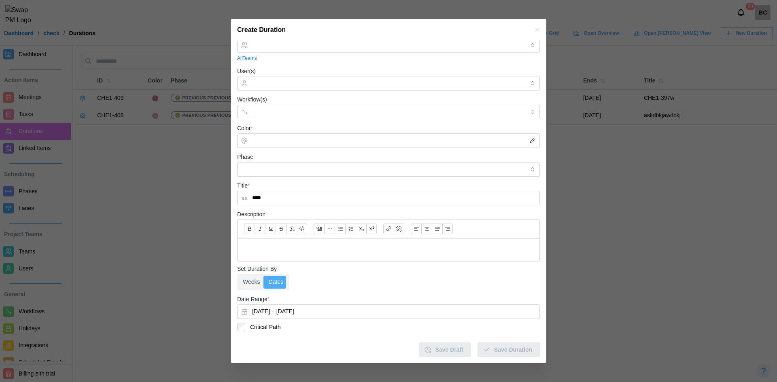
click at [534, 28] on icon "button" at bounding box center [537, 30] width 6 height 6
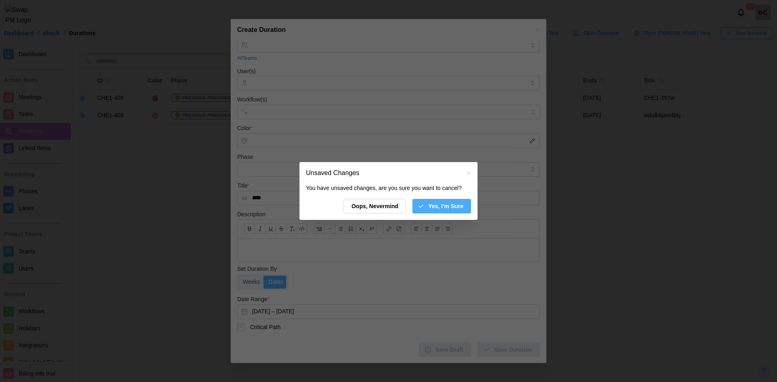
click at [456, 206] on span "Yes, I'm Sure" at bounding box center [445, 206] width 35 height 14
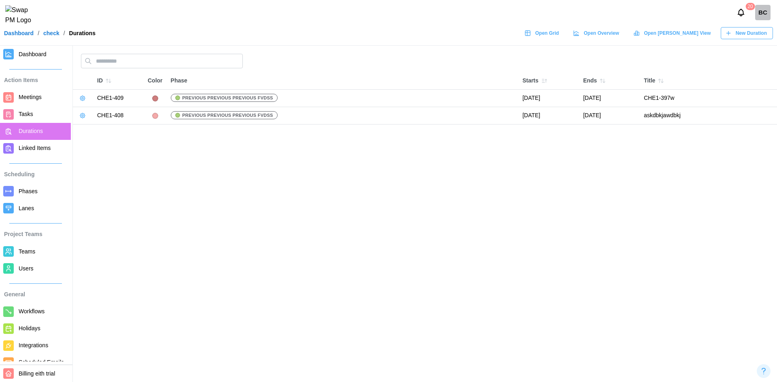
click at [728, 36] on icon "button" at bounding box center [728, 33] width 6 height 6
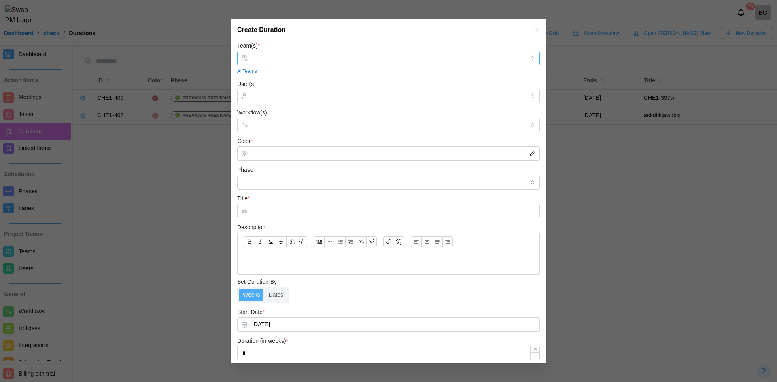
click at [274, 55] on input "Team(s) *" at bounding box center [388, 58] width 273 height 6
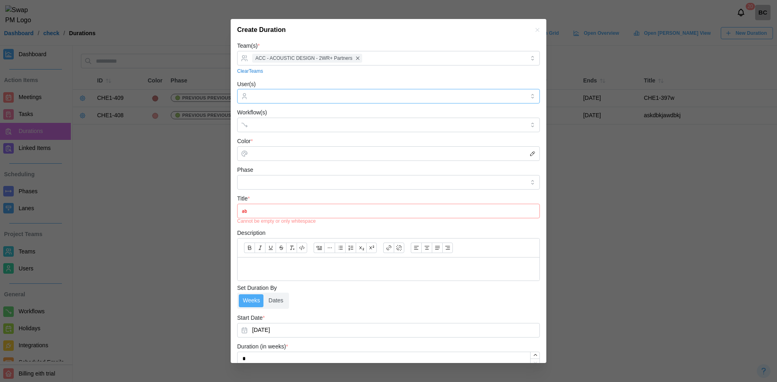
click at [277, 96] on input "User(s)" at bounding box center [388, 96] width 273 height 6
click at [283, 80] on div "User(s) 094" at bounding box center [388, 91] width 303 height 25
click at [255, 132] on div at bounding box center [380, 125] width 260 height 14
click at [270, 158] on input "Color *" at bounding box center [388, 153] width 303 height 15
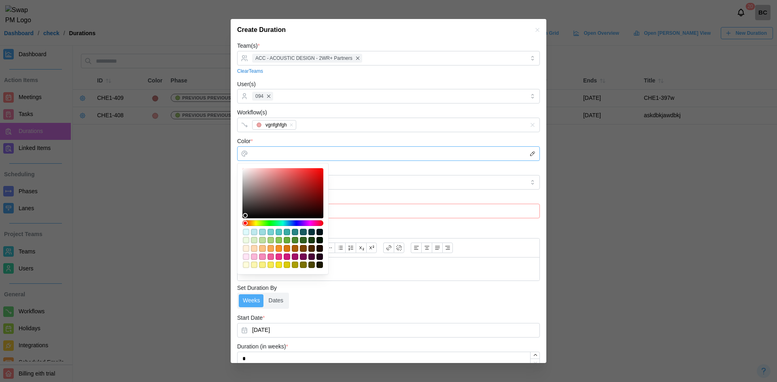
click at [280, 231] on div "#52c6c4" at bounding box center [279, 232] width 6 height 6
type input "*******"
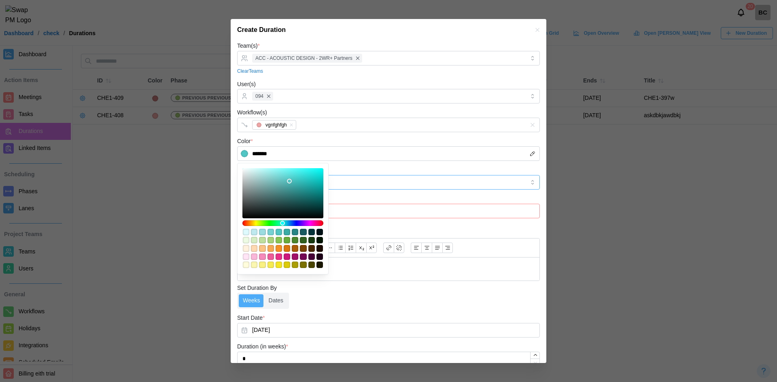
click at [369, 175] on input "Phase" at bounding box center [388, 182] width 303 height 15
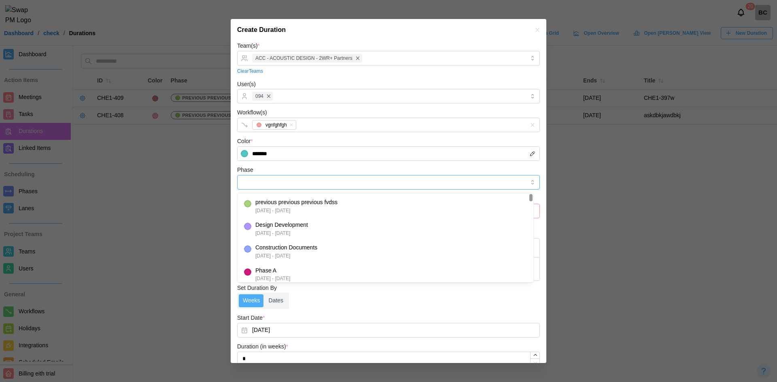
type input "**********"
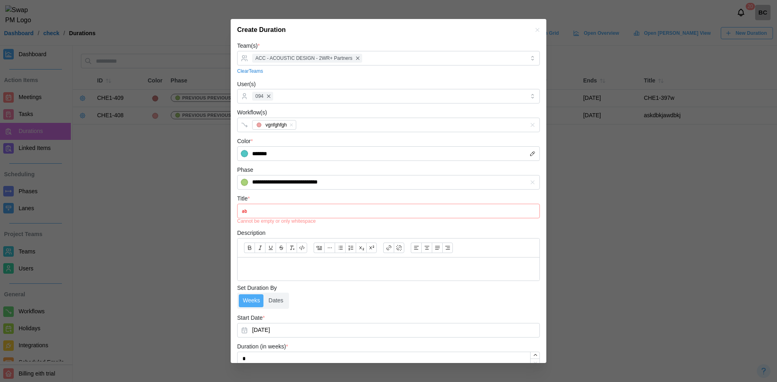
click at [289, 208] on input "Title *" at bounding box center [388, 211] width 303 height 15
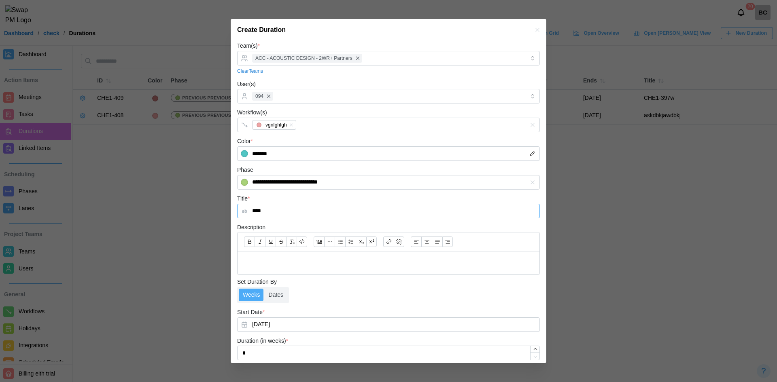
scroll to position [49, 0]
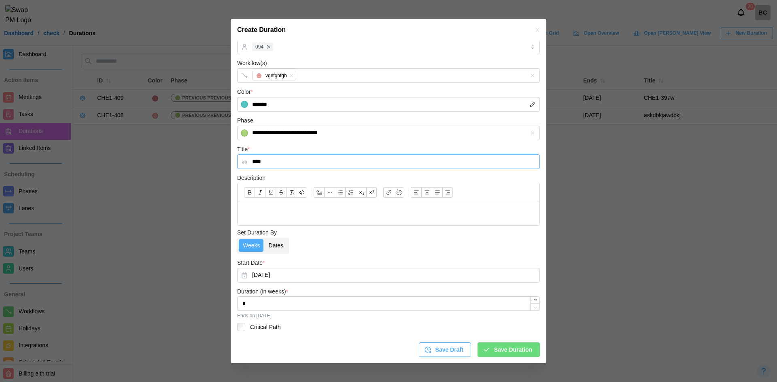
type input "****"
click at [268, 247] on label "Dates" at bounding box center [276, 246] width 23 height 13
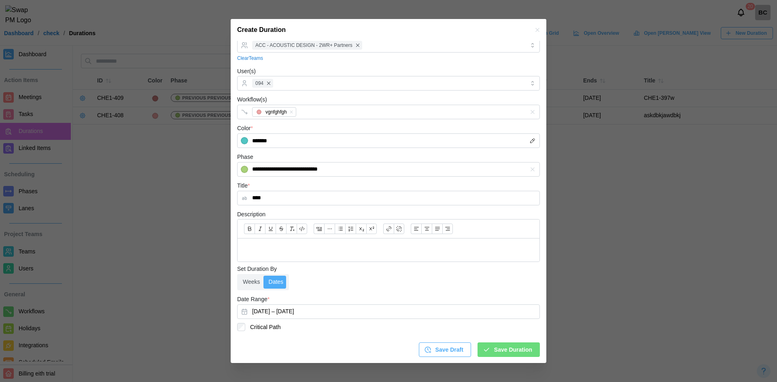
scroll to position [13, 0]
click at [315, 312] on button "September 2, 2025 – September 8, 2025" at bounding box center [388, 312] width 303 height 15
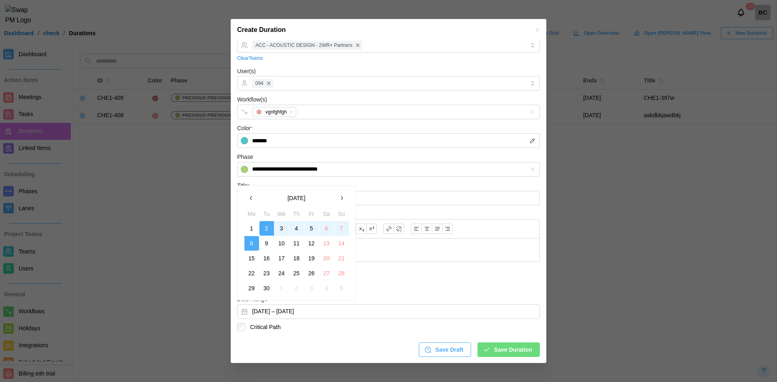
click at [271, 229] on button "2" at bounding box center [266, 228] width 15 height 15
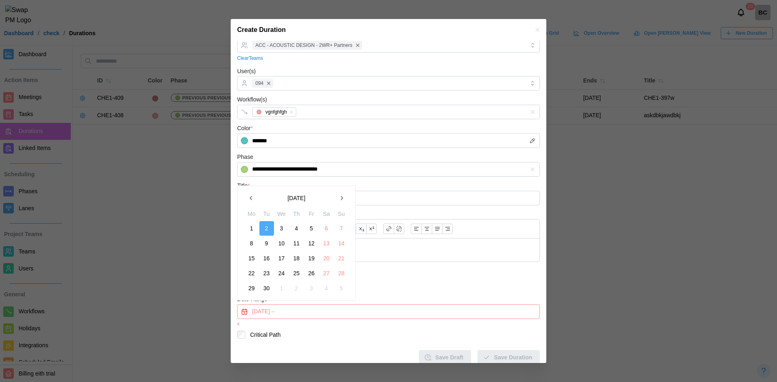
click at [316, 334] on div "Critical Path" at bounding box center [388, 335] width 303 height 8
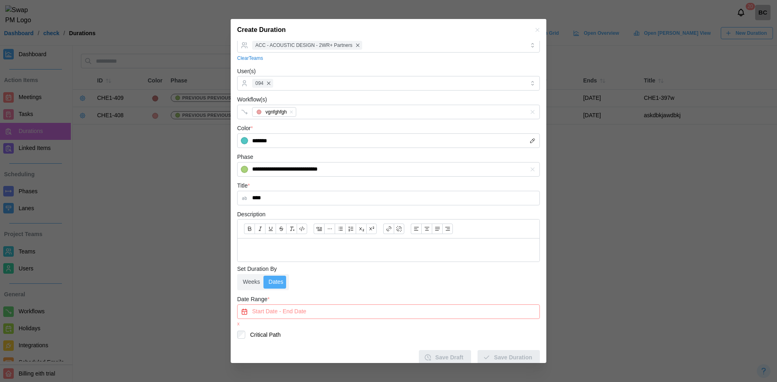
click at [265, 334] on label "Critical Path" at bounding box center [262, 335] width 35 height 8
click at [266, 337] on label "Critical Path" at bounding box center [262, 335] width 35 height 8
click at [297, 317] on button "Start Date - End Date" at bounding box center [388, 312] width 303 height 15
click at [270, 229] on button "2" at bounding box center [266, 228] width 15 height 15
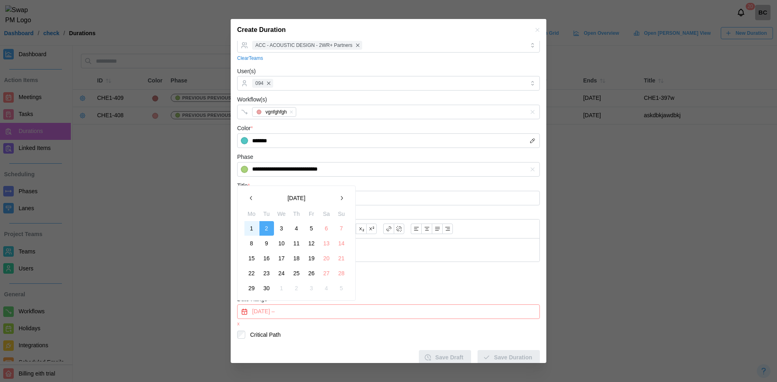
click at [255, 227] on button "1" at bounding box center [251, 228] width 15 height 15
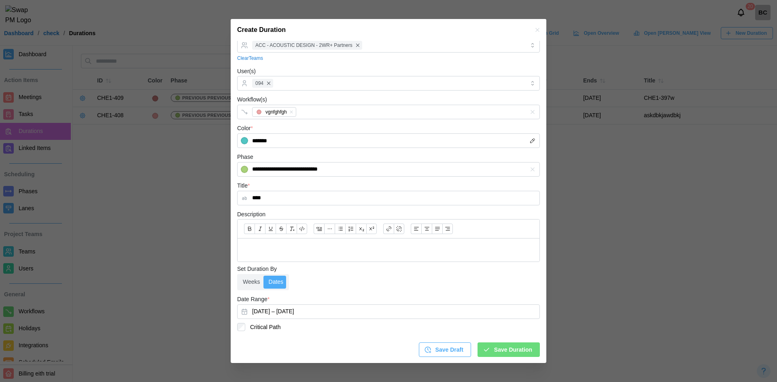
click at [496, 352] on span "Save Duration" at bounding box center [513, 350] width 38 height 14
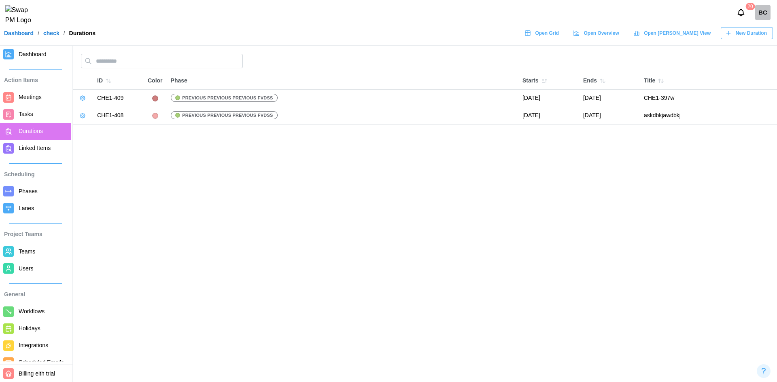
click at [30, 97] on span "Meetings" at bounding box center [30, 97] width 23 height 6
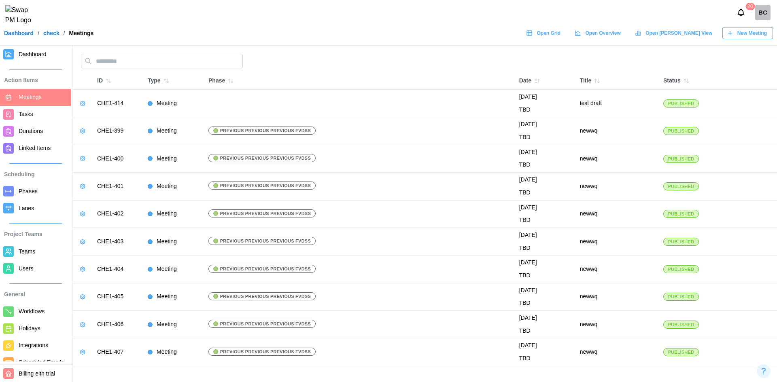
click at [87, 103] on button "button" at bounding box center [82, 103] width 11 height 11
click at [89, 120] on button "Edit Meeting" at bounding box center [107, 119] width 57 height 15
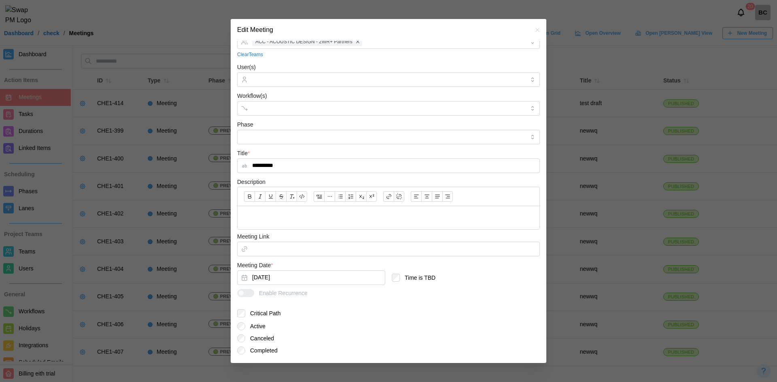
scroll to position [69, 0]
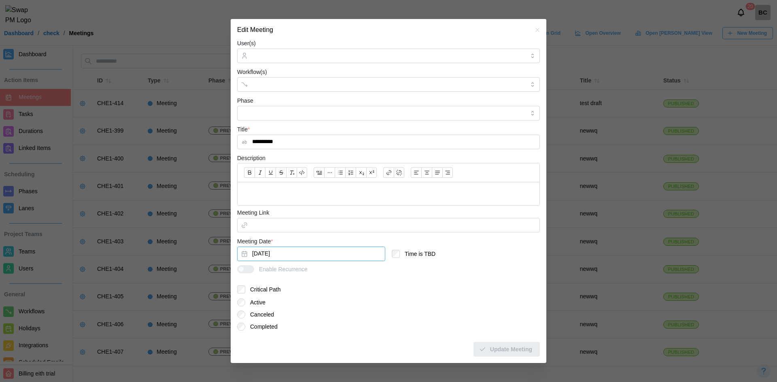
click at [265, 255] on button "Sep 2, 2025" at bounding box center [311, 254] width 148 height 15
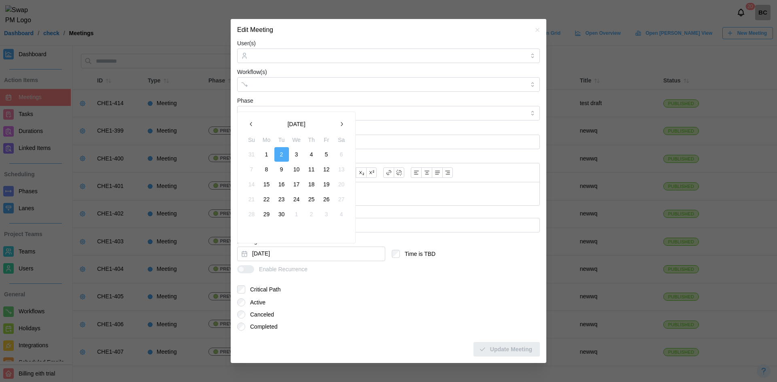
click at [252, 123] on icon "button" at bounding box center [251, 124] width 6 height 6
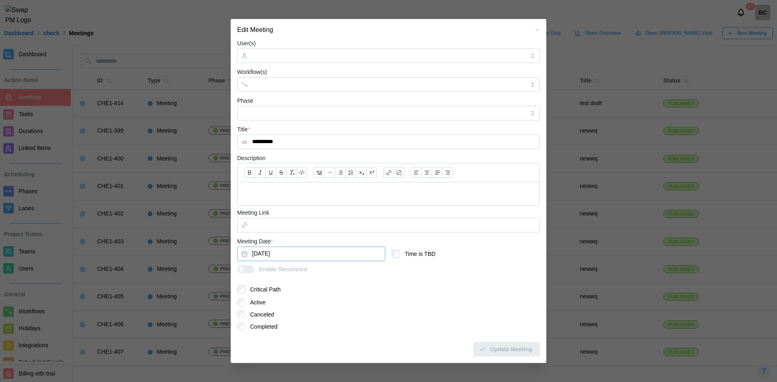
click at [534, 32] on icon "button" at bounding box center [537, 30] width 6 height 6
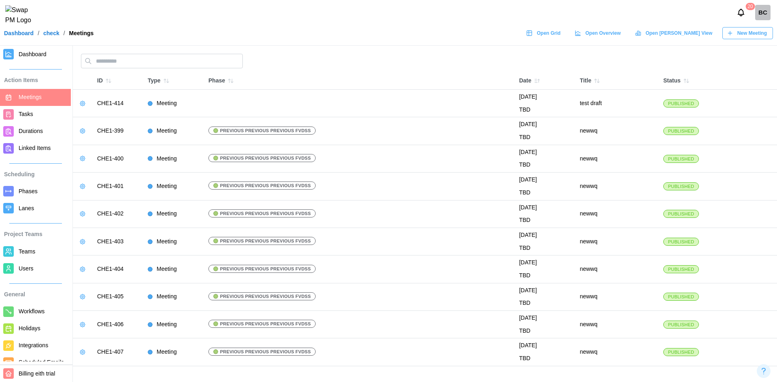
click at [23, 132] on span "Durations" at bounding box center [31, 131] width 24 height 6
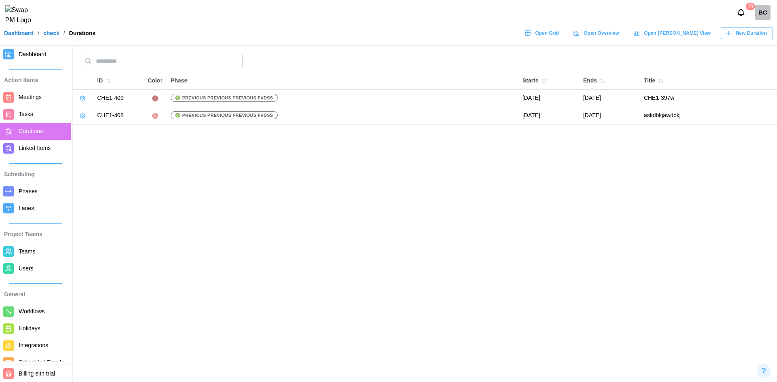
drag, startPoint x: 740, startPoint y: 39, endPoint x: 745, endPoint y: 42, distance: 6.1
click at [741, 39] on span "New Duration" at bounding box center [751, 33] width 31 height 11
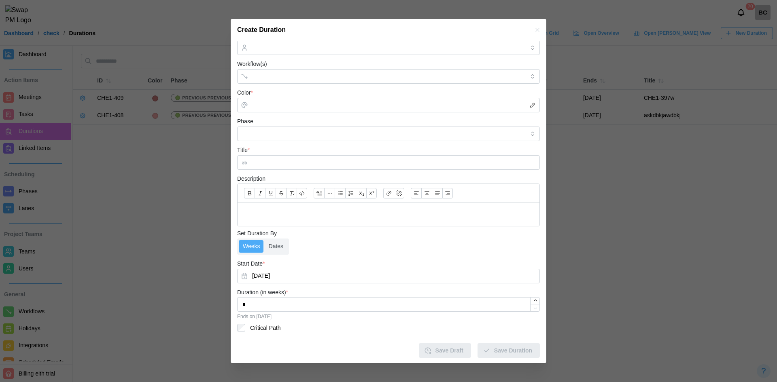
scroll to position [49, 0]
click at [283, 278] on button "Sep 2, 2025" at bounding box center [388, 275] width 303 height 15
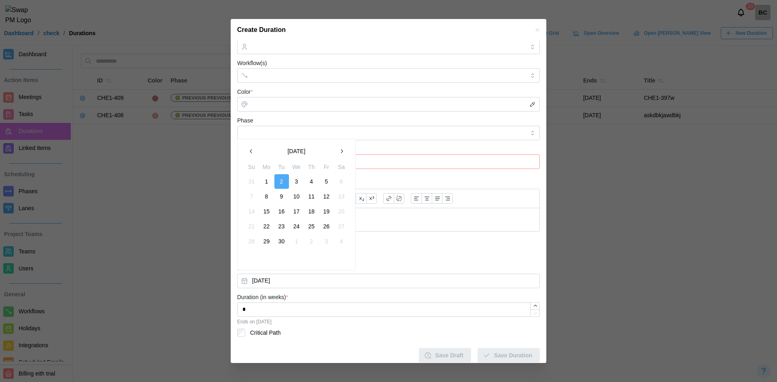
click at [253, 152] on icon "button" at bounding box center [251, 151] width 6 height 6
click at [341, 151] on icon "button" at bounding box center [341, 151] width 6 height 6
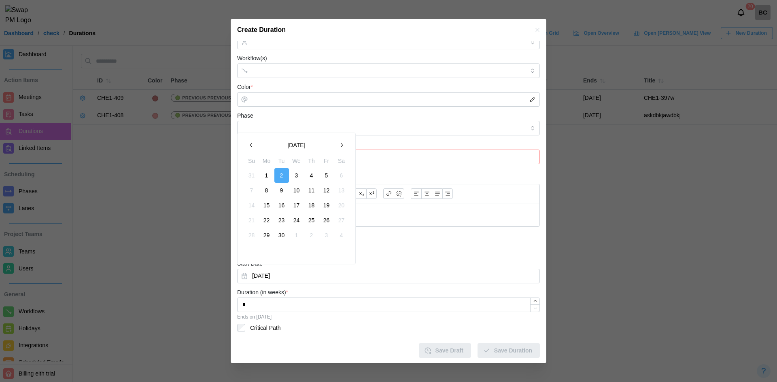
scroll to position [55, 0]
drag, startPoint x: 176, startPoint y: 173, endPoint x: 180, endPoint y: 188, distance: 15.9
click at [178, 185] on div at bounding box center [388, 191] width 777 height 382
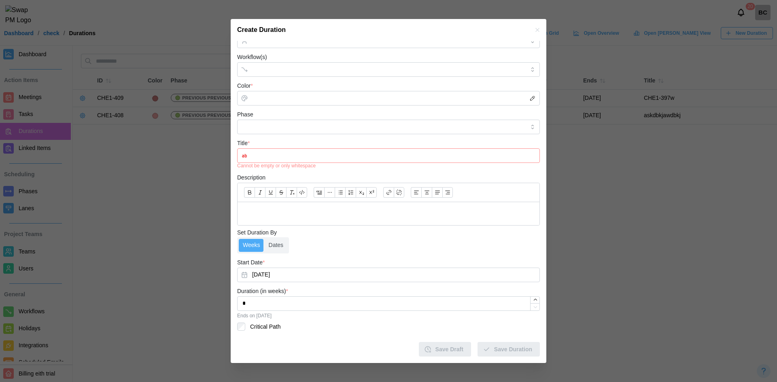
click at [172, 193] on div at bounding box center [388, 191] width 777 height 382
click at [535, 28] on icon "button" at bounding box center [537, 30] width 4 height 4
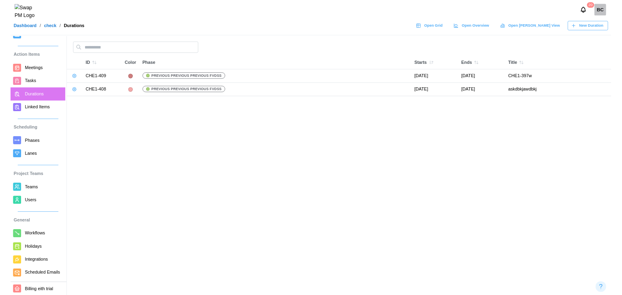
scroll to position [19, 0]
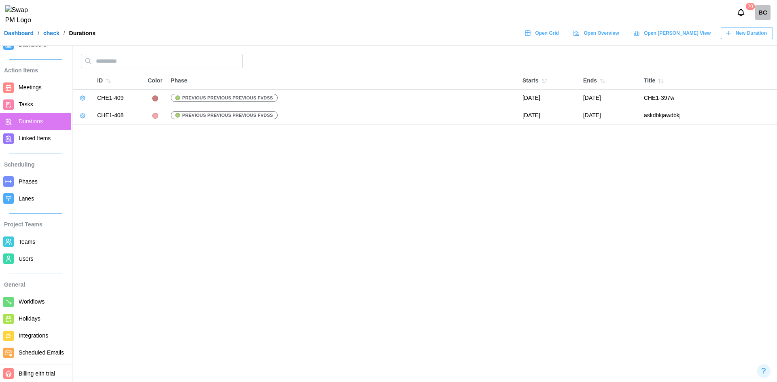
click at [30, 345] on link "Scheduled Emails" at bounding box center [35, 353] width 71 height 17
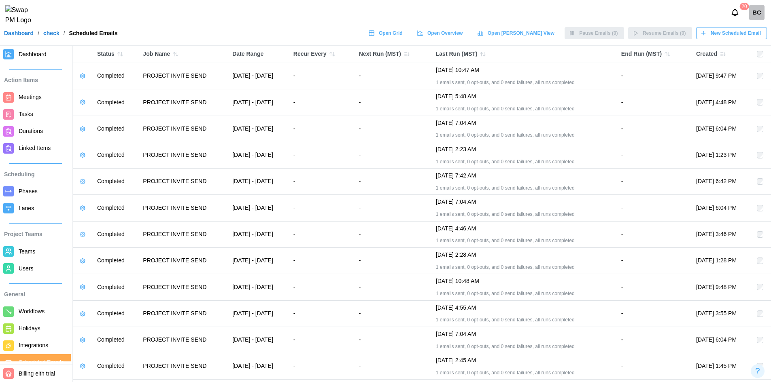
click at [716, 39] on span "New Scheduled Email" at bounding box center [736, 33] width 50 height 11
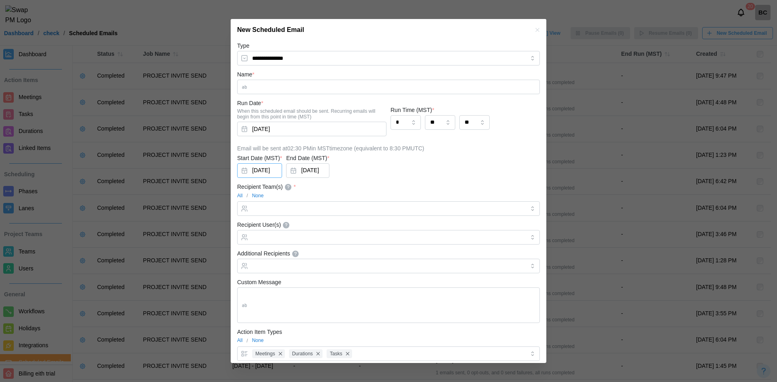
click at [278, 171] on div "Start Date (MST) * Sep 2, 2025" at bounding box center [259, 165] width 45 height 25
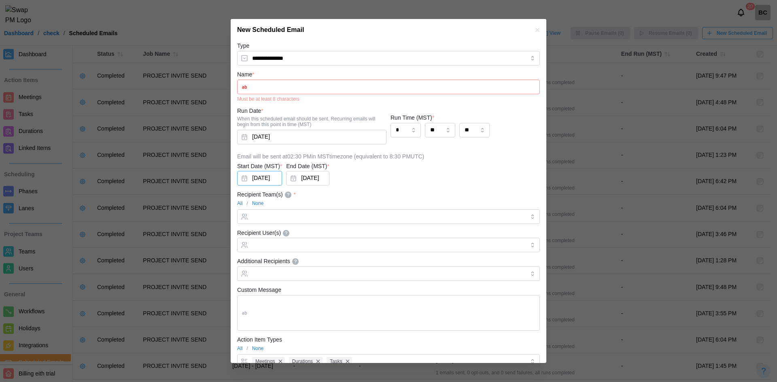
click at [273, 174] on button "Sep 2, 2025" at bounding box center [259, 178] width 45 height 15
click at [300, 144] on button "Sep 2, 2025" at bounding box center [311, 137] width 149 height 15
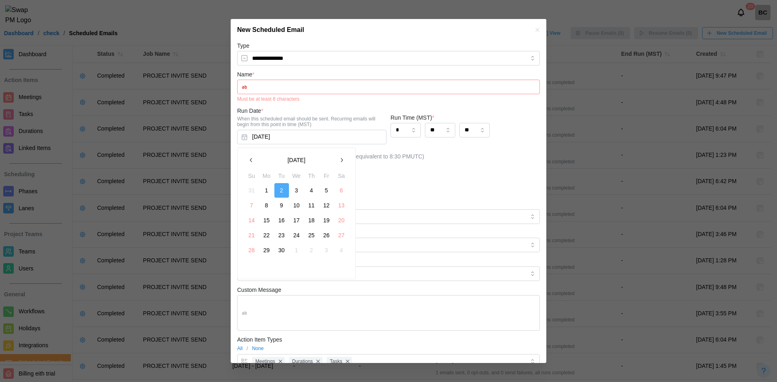
click at [535, 31] on icon "button" at bounding box center [537, 30] width 4 height 4
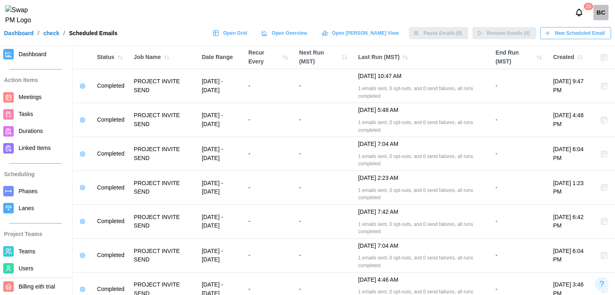
click at [25, 129] on span "Durations" at bounding box center [31, 131] width 24 height 6
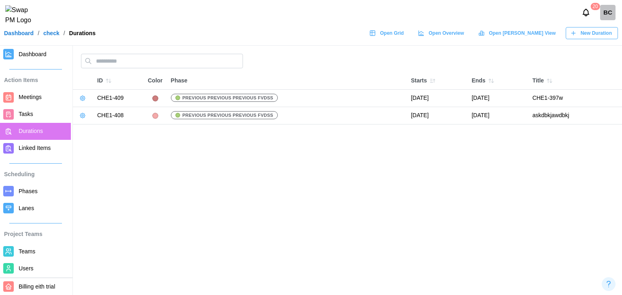
click at [589, 39] on span "New Duration" at bounding box center [595, 33] width 31 height 11
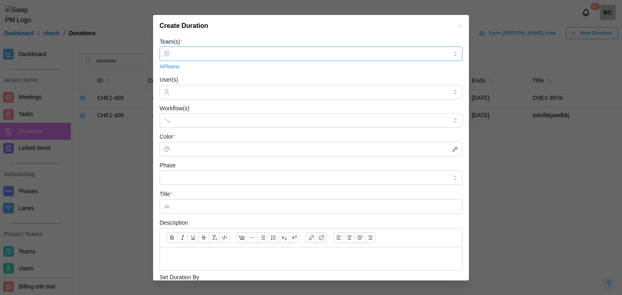
click at [214, 57] on div at bounding box center [309, 54] width 275 height 14
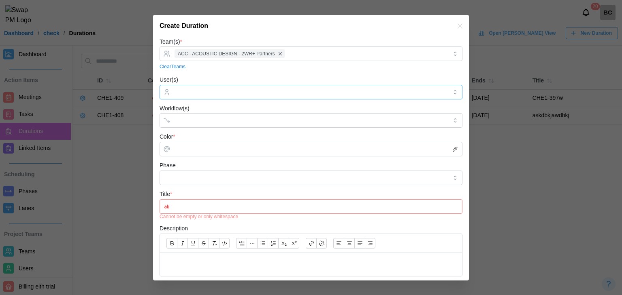
click at [191, 91] on input "User(s)" at bounding box center [310, 92] width 273 height 6
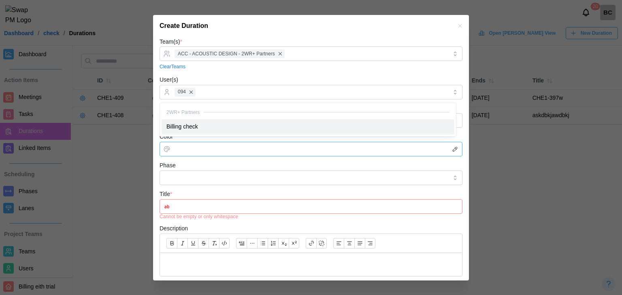
click at [187, 146] on input "Color *" at bounding box center [310, 149] width 303 height 15
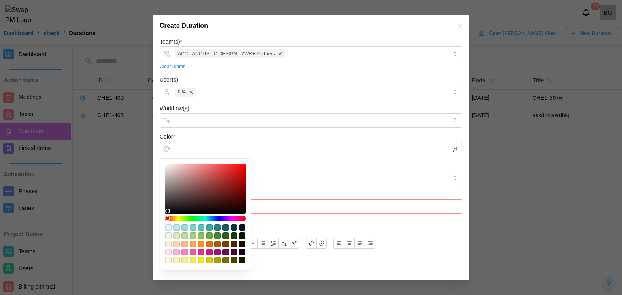
click at [187, 170] on div at bounding box center [205, 189] width 75 height 45
type input "*******"
click at [214, 115] on div at bounding box center [302, 121] width 260 height 14
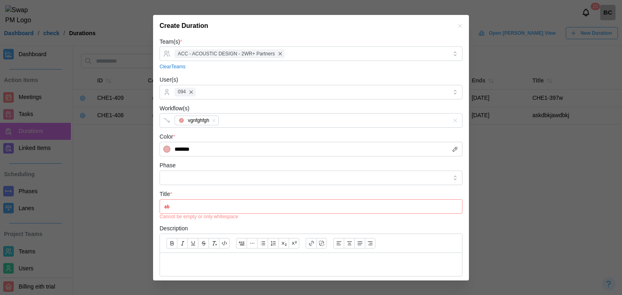
click at [187, 211] on input "Title *" at bounding box center [310, 206] width 303 height 15
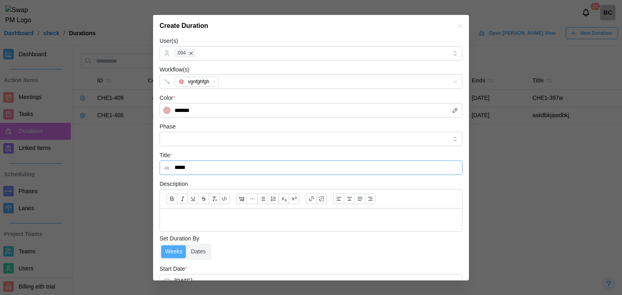
scroll to position [81, 0]
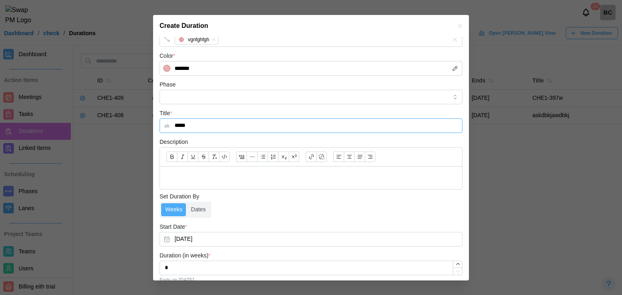
type input "*****"
click at [209, 100] on input "Phase" at bounding box center [310, 97] width 303 height 15
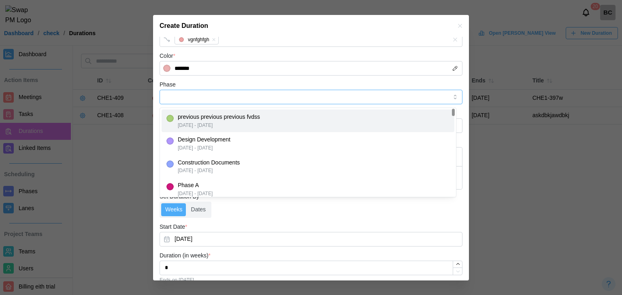
type input "**********"
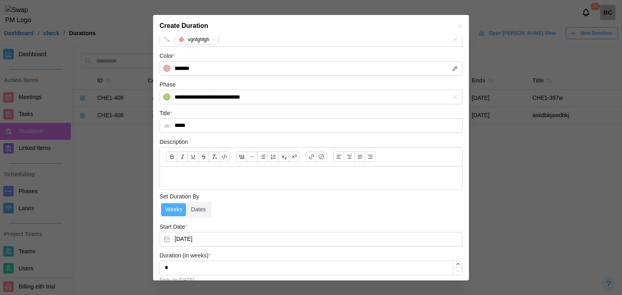
click at [265, 88] on div "**********" at bounding box center [310, 92] width 303 height 25
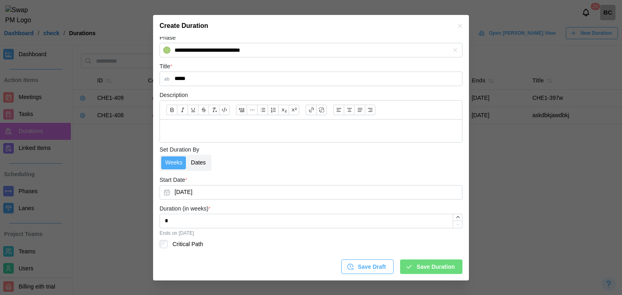
click at [207, 161] on label "Dates" at bounding box center [198, 163] width 23 height 13
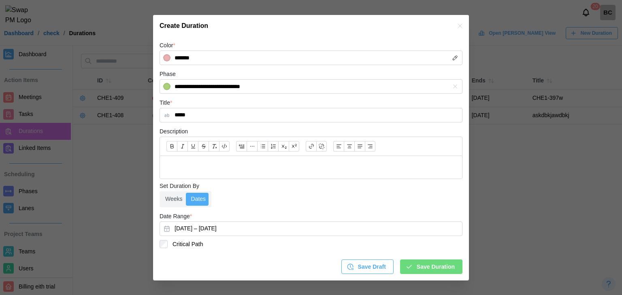
scroll to position [91, 0]
click at [181, 233] on button "September 2, 2025 – September 8, 2025" at bounding box center [310, 229] width 303 height 15
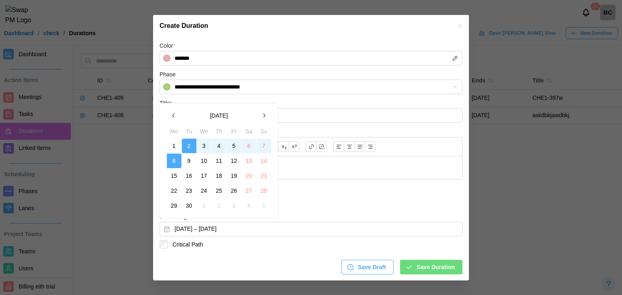
click at [200, 149] on button "3" at bounding box center [204, 146] width 15 height 15
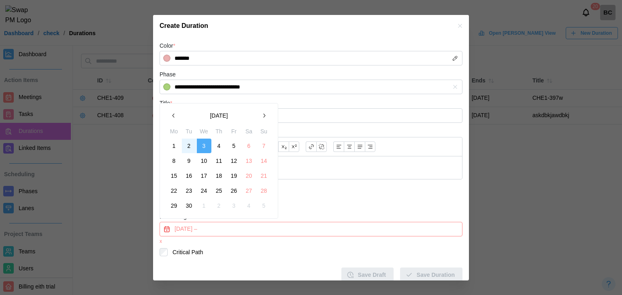
click at [191, 148] on button "2" at bounding box center [189, 146] width 15 height 15
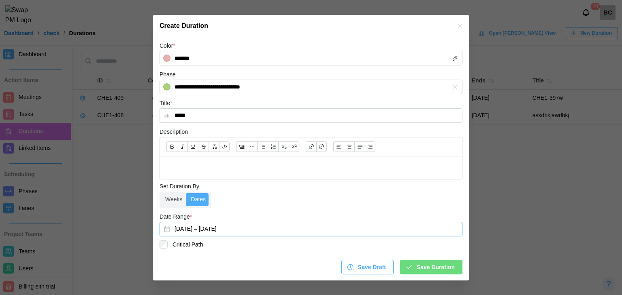
click at [187, 226] on button "September 2, 2025 – September 3, 2025" at bounding box center [310, 229] width 303 height 15
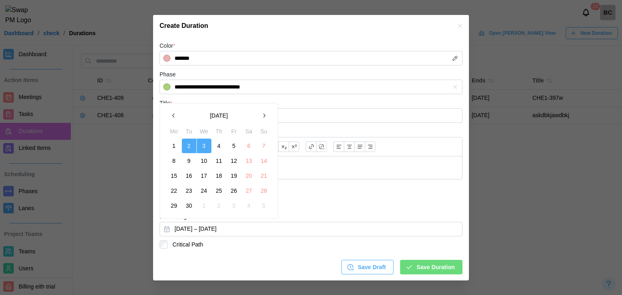
click at [189, 151] on button "2" at bounding box center [189, 146] width 15 height 15
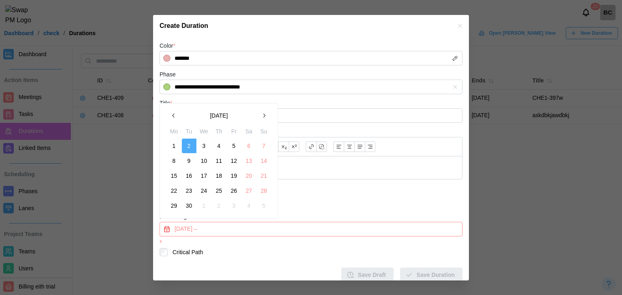
click at [186, 141] on button "2" at bounding box center [189, 146] width 15 height 15
click at [175, 117] on icon "button" at bounding box center [173, 115] width 6 height 6
click at [264, 116] on icon "button" at bounding box center [264, 116] width 2 height 4
click at [455, 26] on button "button" at bounding box center [459, 25] width 9 height 9
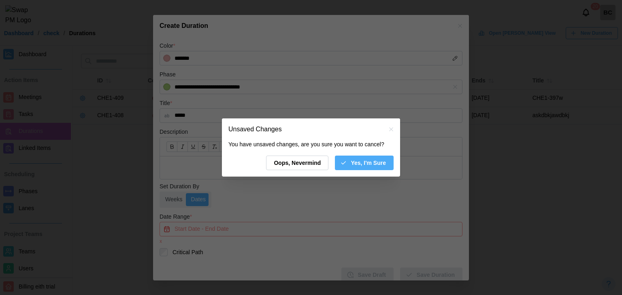
click at [393, 127] on icon "button" at bounding box center [391, 129] width 6 height 6
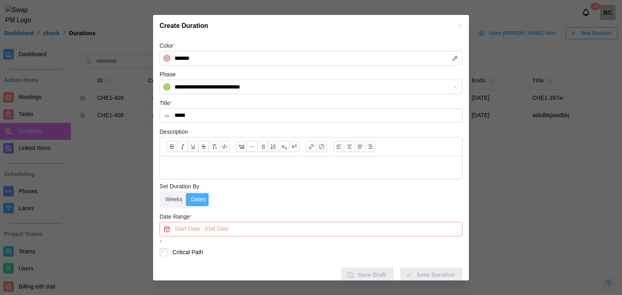
click at [458, 27] on icon "button" at bounding box center [460, 26] width 4 height 4
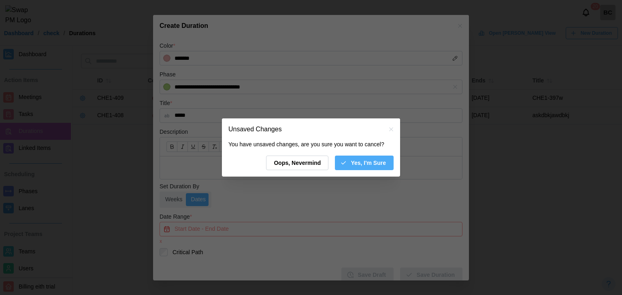
click at [377, 162] on span "Yes, I'm Sure" at bounding box center [367, 163] width 35 height 14
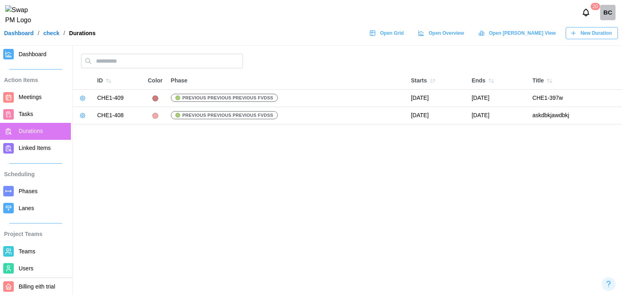
click at [23, 105] on link "Meetings" at bounding box center [35, 97] width 71 height 17
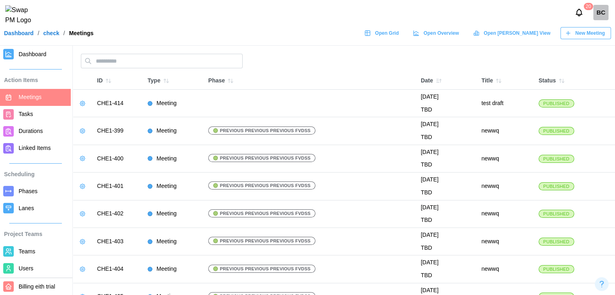
click at [568, 34] on div "New Meeting" at bounding box center [585, 33] width 40 height 11
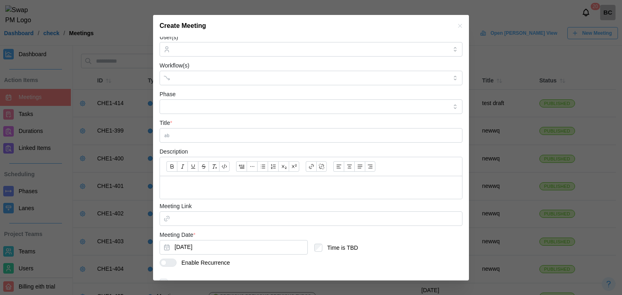
scroll to position [110, 0]
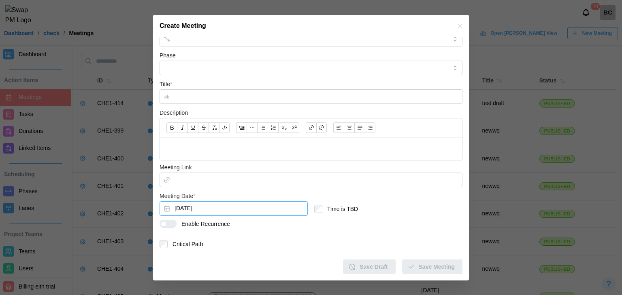
click at [181, 212] on button "Sep 2, 2025" at bounding box center [233, 209] width 148 height 15
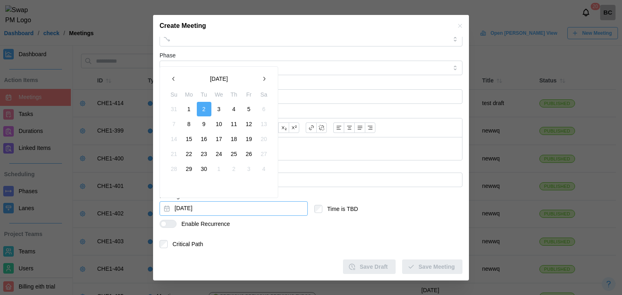
drag, startPoint x: 341, startPoint y: 88, endPoint x: 342, endPoint y: 96, distance: 8.1
click at [342, 91] on div "Title *" at bounding box center [310, 91] width 303 height 25
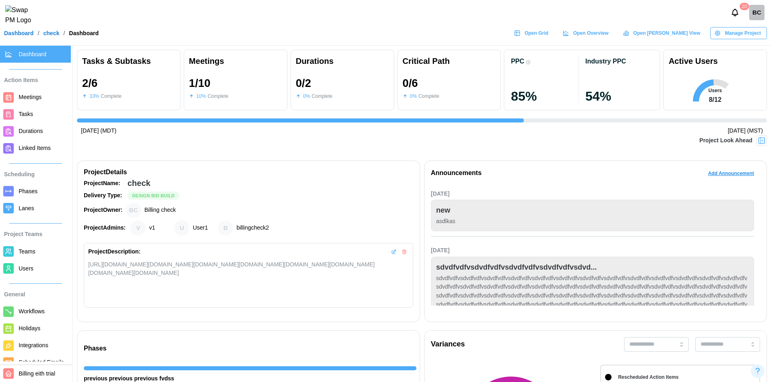
scroll to position [0, 1563]
click at [747, 39] on span "Manage Project" at bounding box center [743, 33] width 36 height 11
click at [749, 55] on div "Edit Project" at bounding box center [744, 55] width 44 height 6
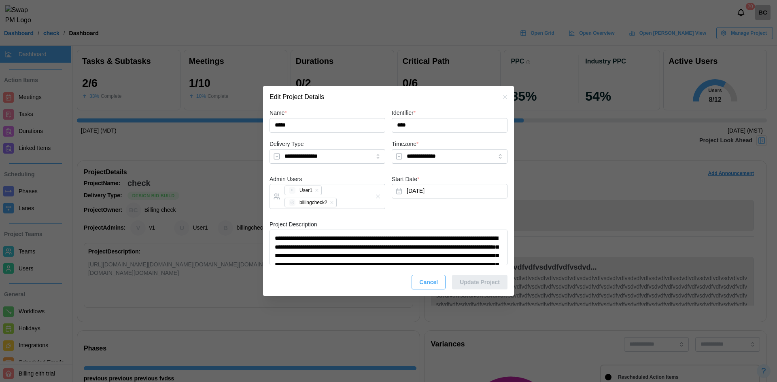
click at [504, 96] on icon "button" at bounding box center [505, 97] width 6 height 6
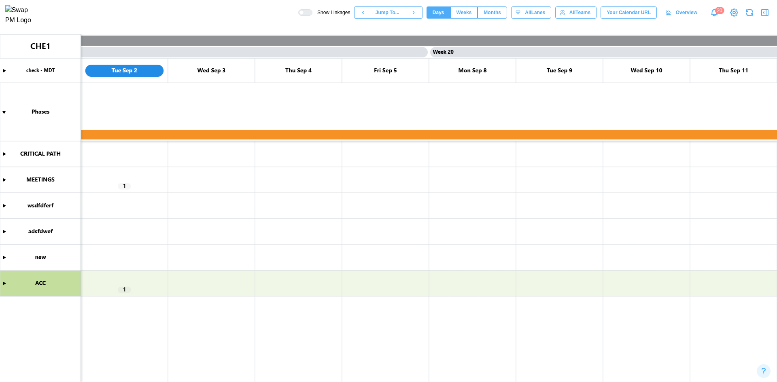
scroll to position [0, 7917]
click at [762, 13] on icon "button" at bounding box center [765, 13] width 10 height 10
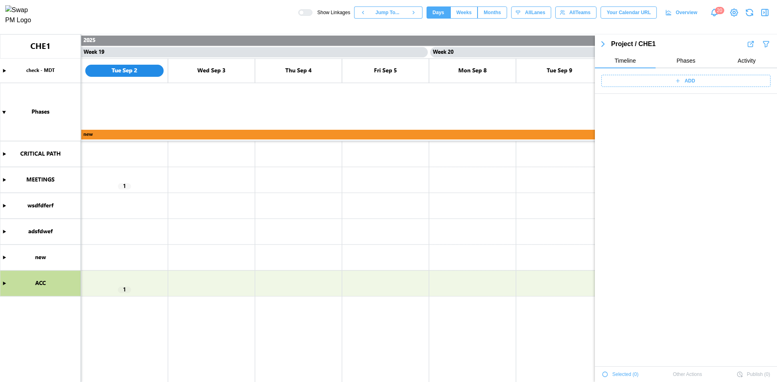
scroll to position [1747, 0]
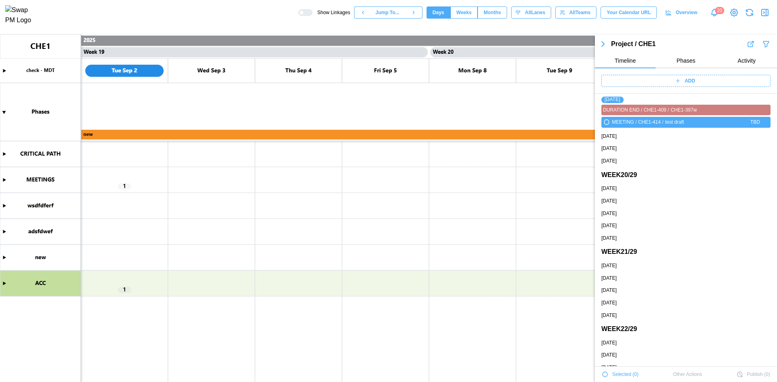
click at [649, 74] on div "ADD" at bounding box center [686, 80] width 182 height 25
click at [648, 79] on div "ADD" at bounding box center [684, 80] width 159 height 11
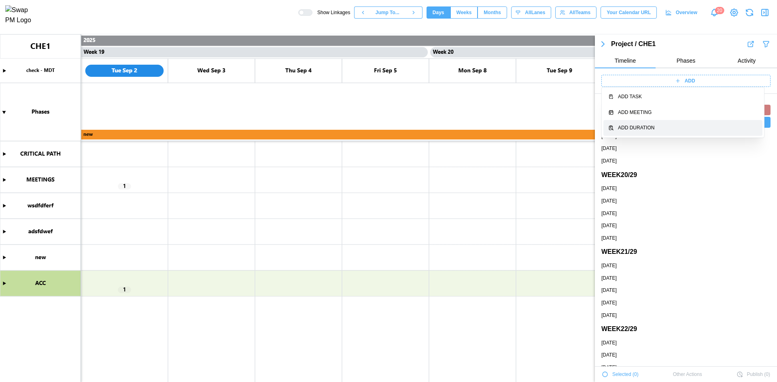
click at [653, 123] on button "Add Duration" at bounding box center [682, 128] width 159 height 16
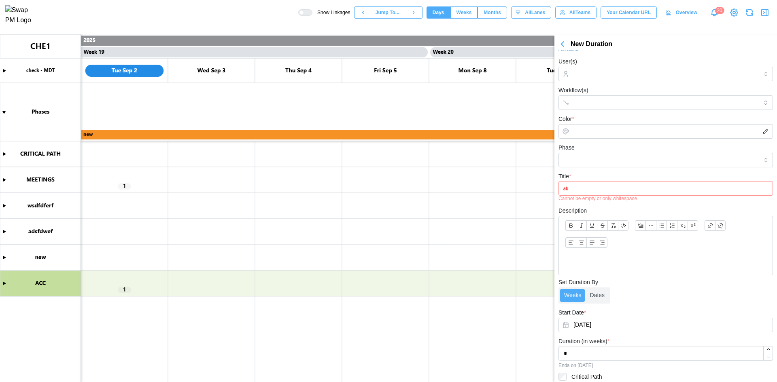
scroll to position [0, 0]
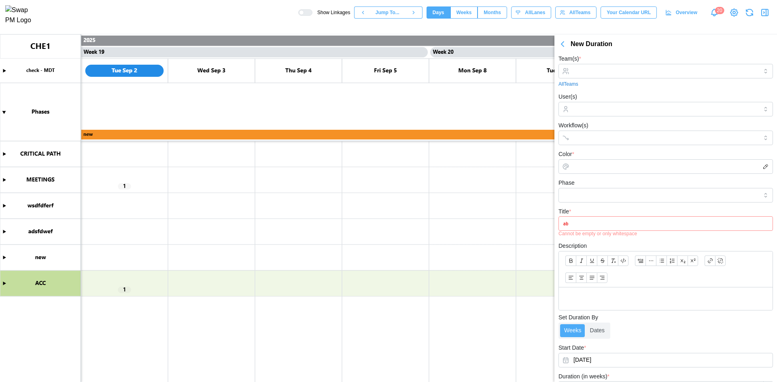
drag, startPoint x: 593, startPoint y: 90, endPoint x: 598, endPoint y: 63, distance: 27.1
click at [598, 63] on div "Team(s) * All Teams" at bounding box center [665, 71] width 214 height 34
click at [596, 68] on input "Team(s) *" at bounding box center [665, 71] width 185 height 6
click at [613, 111] on input "User(s)" at bounding box center [665, 109] width 185 height 6
click at [602, 128] on div "2WR+ Partners" at bounding box center [662, 130] width 195 height 8
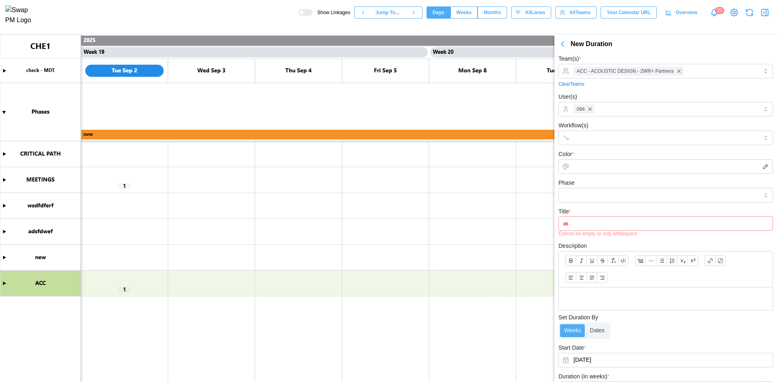
click at [606, 178] on div "Phase" at bounding box center [665, 190] width 214 height 25
click at [619, 141] on input "Workflow(s)" at bounding box center [658, 138] width 170 height 6
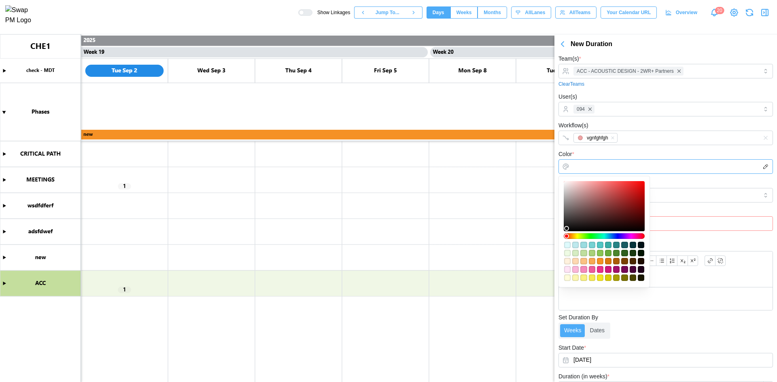
click at [610, 169] on input "Color *" at bounding box center [665, 166] width 214 height 15
type input "*******"
click at [593, 201] on div at bounding box center [604, 206] width 75 height 45
click at [666, 277] on div at bounding box center [666, 270] width 214 height 36
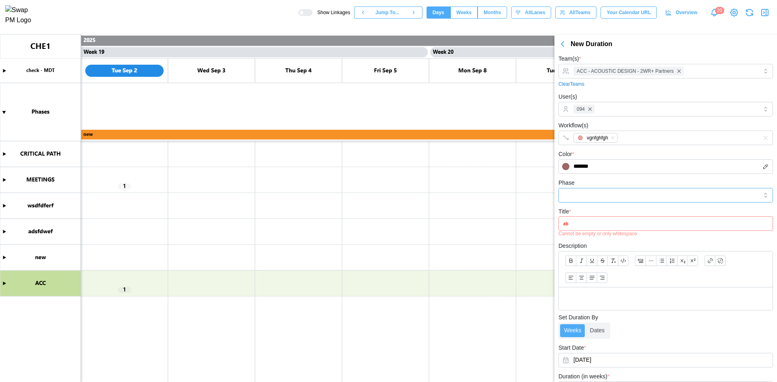
click at [585, 201] on input "Phase" at bounding box center [665, 195] width 214 height 15
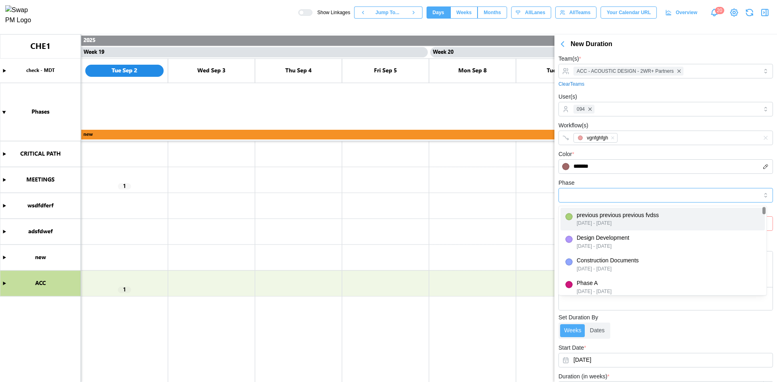
type input "**********"
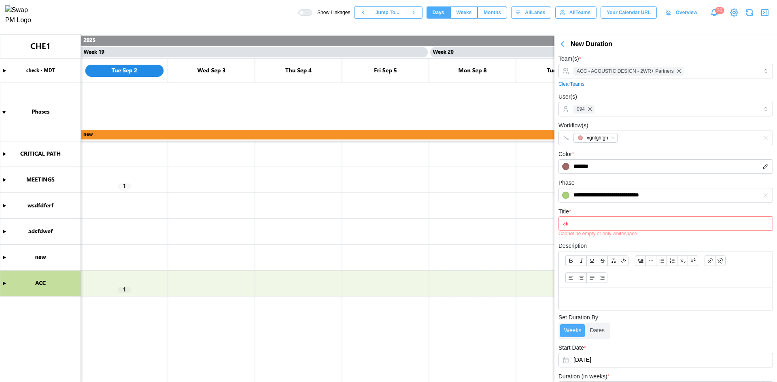
click at [595, 227] on input "Title *" at bounding box center [665, 223] width 214 height 15
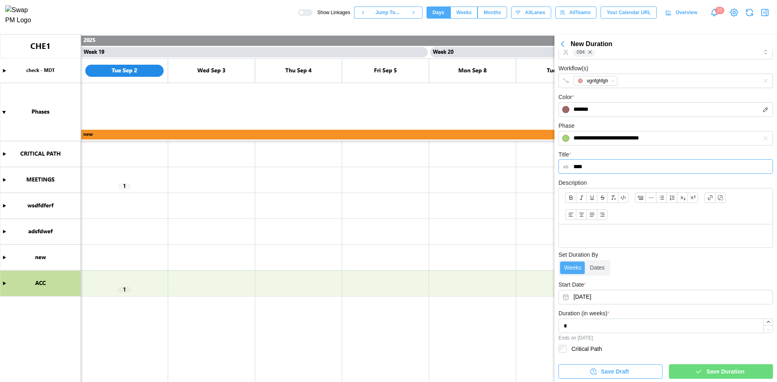
scroll to position [58, 0]
type input "****"
click at [706, 366] on span "Save Duration" at bounding box center [725, 371] width 38 height 14
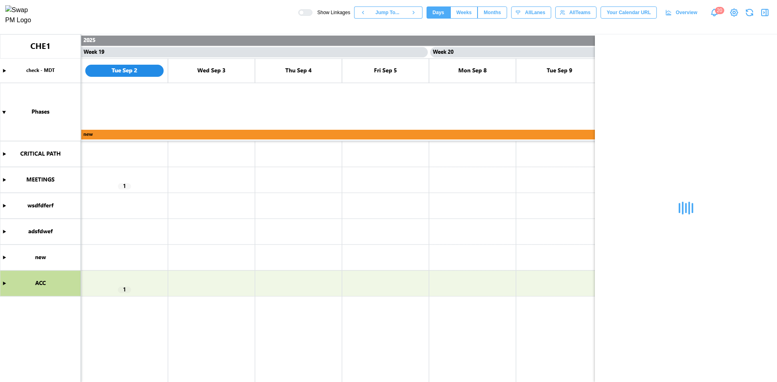
scroll to position [0, 0]
click at [201, 274] on canvas at bounding box center [388, 208] width 777 height 348
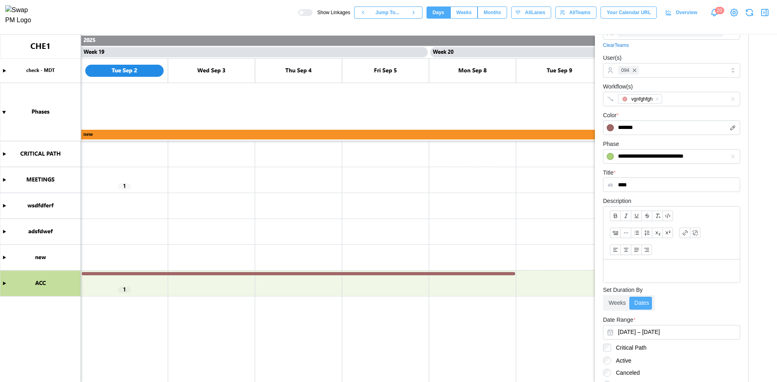
scroll to position [141, 0]
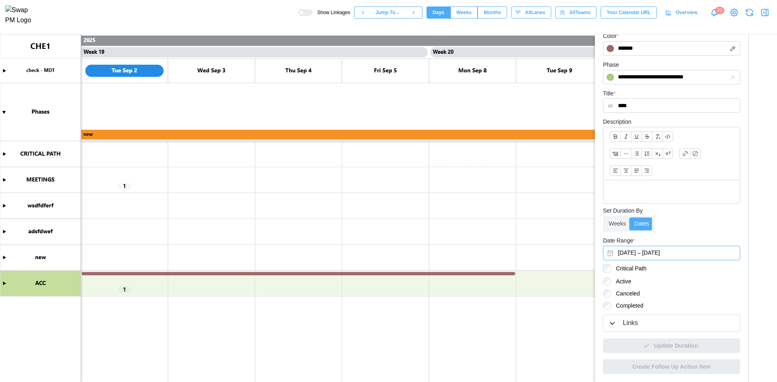
click at [651, 253] on button "September 2, 2025 – September 8, 2025" at bounding box center [671, 253] width 137 height 15
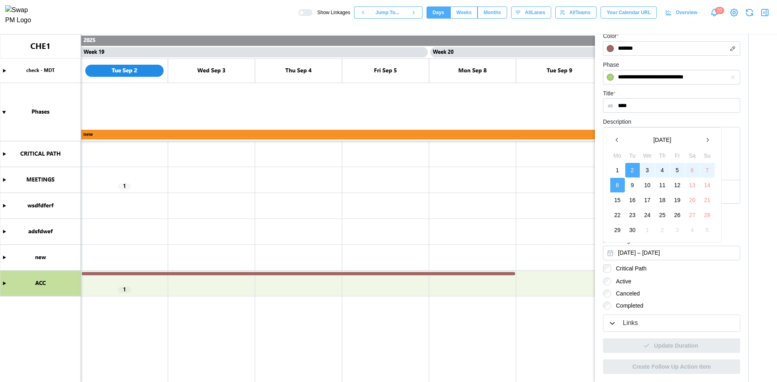
click at [639, 168] on button "2" at bounding box center [632, 170] width 15 height 15
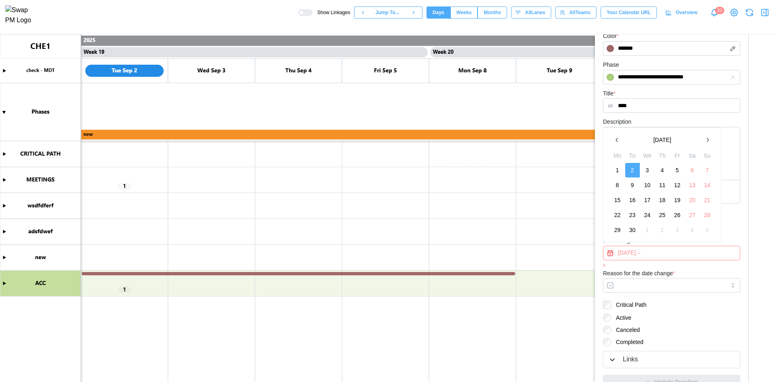
click at [633, 170] on button "2" at bounding box center [632, 170] width 15 height 15
click at [632, 170] on button "2" at bounding box center [632, 170] width 15 height 15
click at [644, 168] on button "3" at bounding box center [647, 170] width 15 height 15
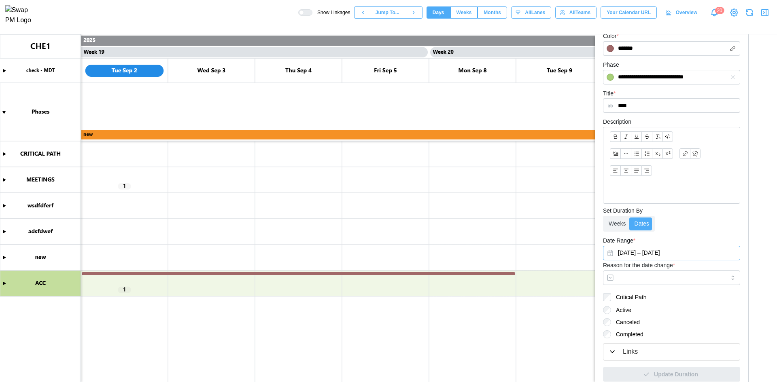
click at [648, 258] on button "September 2, 2025 – September 3, 2025" at bounding box center [671, 253] width 137 height 15
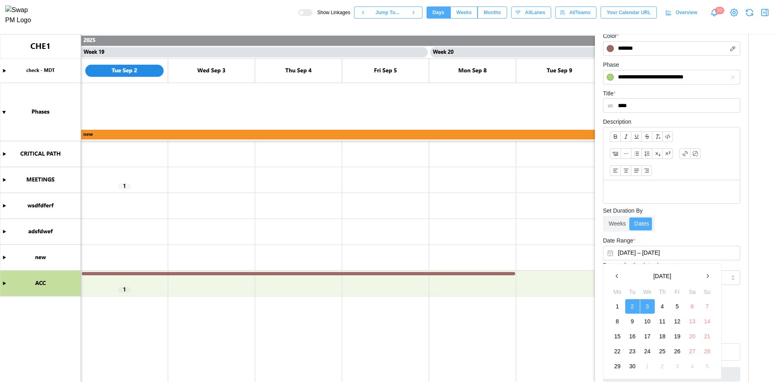
click at [637, 305] on button "2" at bounding box center [632, 306] width 15 height 15
click at [673, 223] on div "Weeks Dates" at bounding box center [671, 224] width 137 height 16
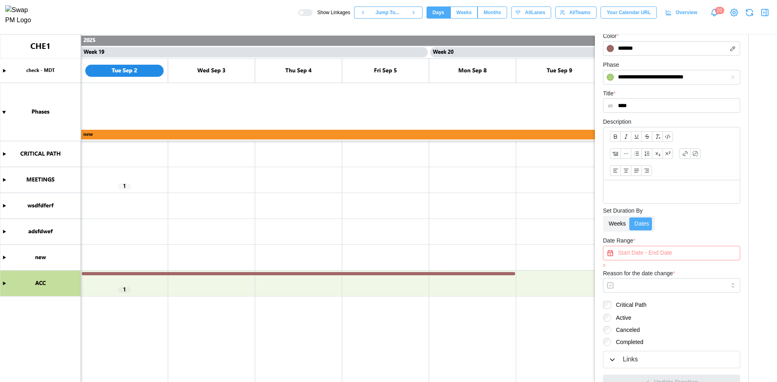
click at [613, 221] on label "Weeks" at bounding box center [617, 224] width 25 height 13
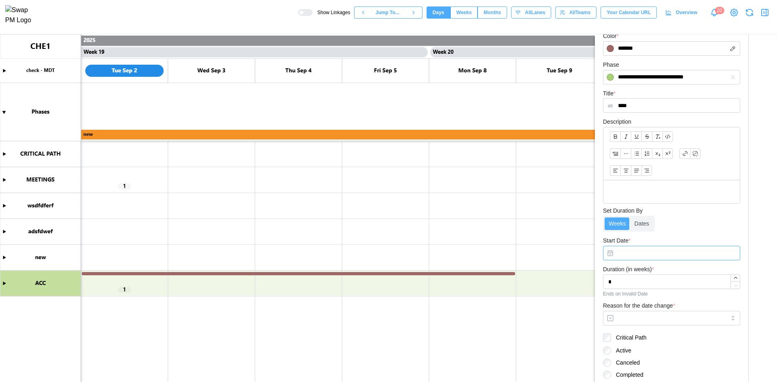
click at [631, 255] on button "Start Date *" at bounding box center [671, 253] width 137 height 15
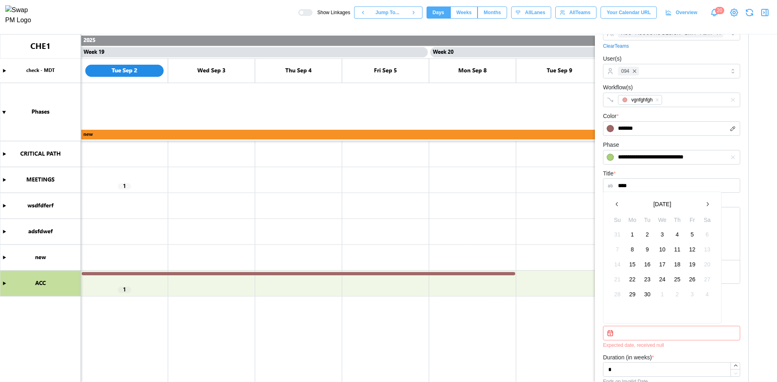
scroll to position [60, 0]
click at [741, 301] on div "**********" at bounding box center [671, 258] width 153 height 566
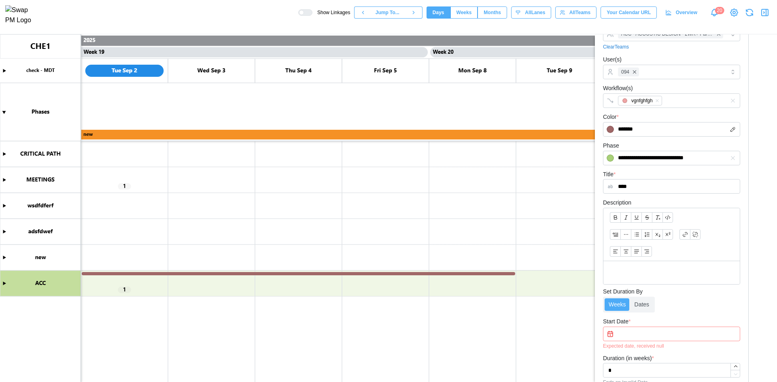
click at [634, 337] on button "Start Date *" at bounding box center [671, 334] width 137 height 15
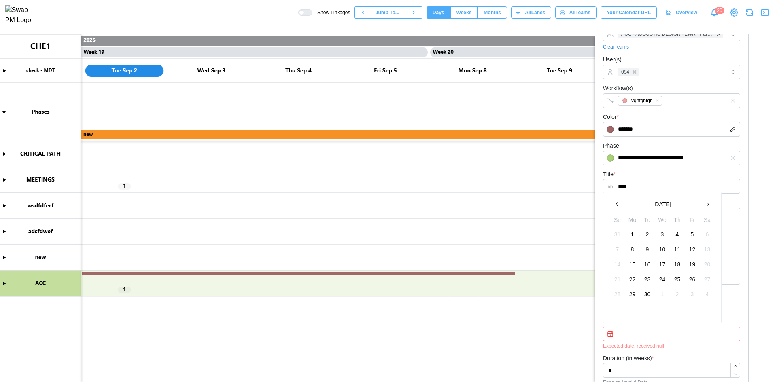
click at [636, 236] on button "1" at bounding box center [632, 234] width 15 height 15
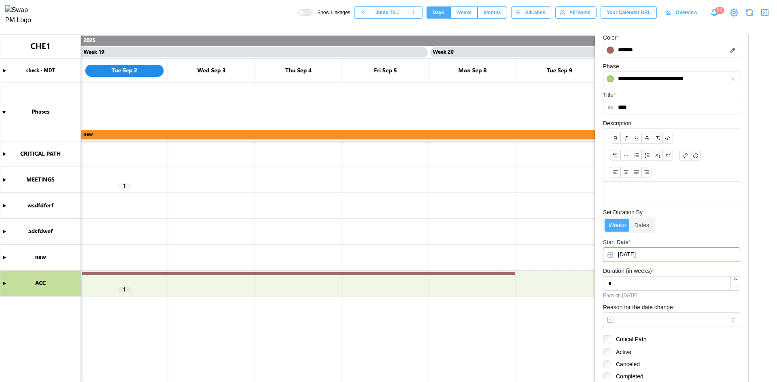
scroll to position [141, 0]
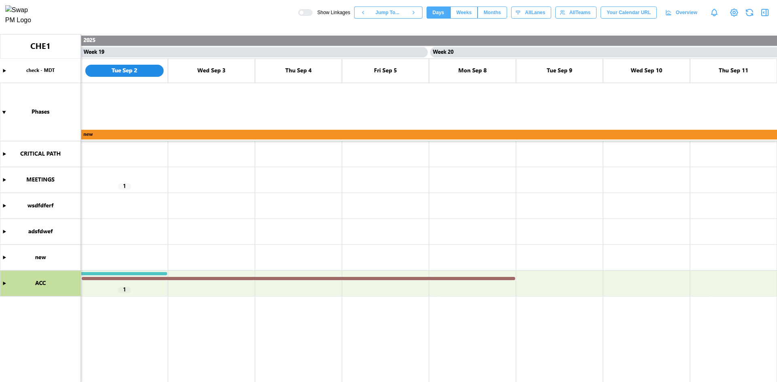
scroll to position [0, 7917]
click at [273, 281] on canvas at bounding box center [388, 208] width 777 height 348
click at [272, 279] on canvas at bounding box center [388, 208] width 777 height 348
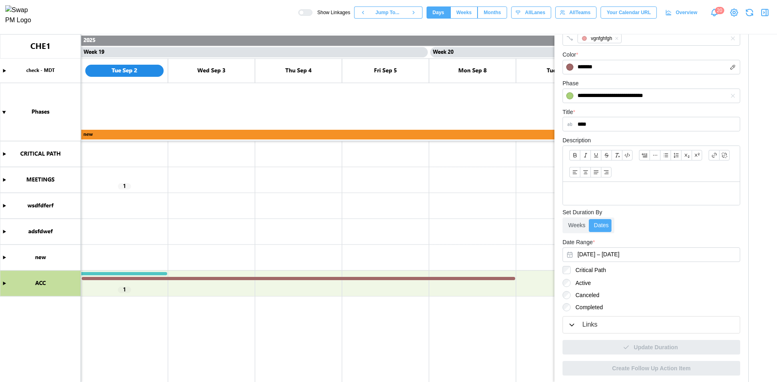
scroll to position [124, 0]
click at [600, 251] on button "[DATE] – [DATE]" at bounding box center [651, 253] width 178 height 15
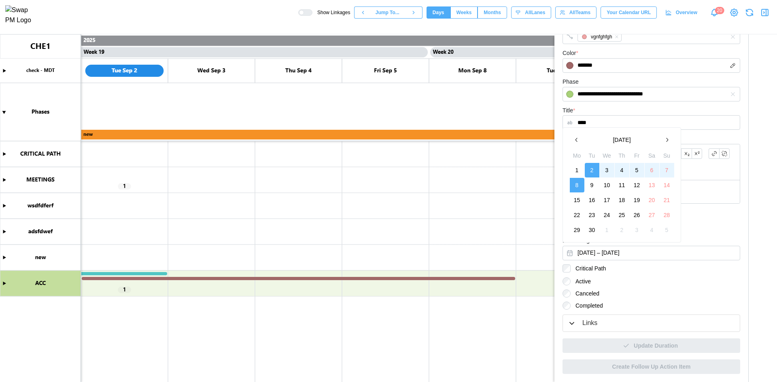
click at [604, 174] on button "3" at bounding box center [607, 170] width 15 height 15
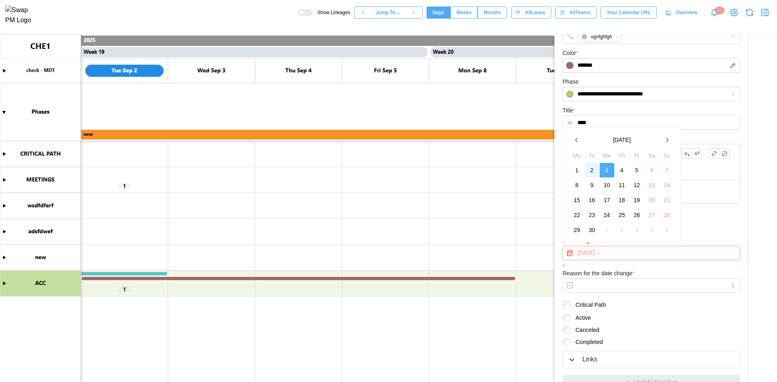
click at [594, 172] on button "2" at bounding box center [592, 170] width 15 height 15
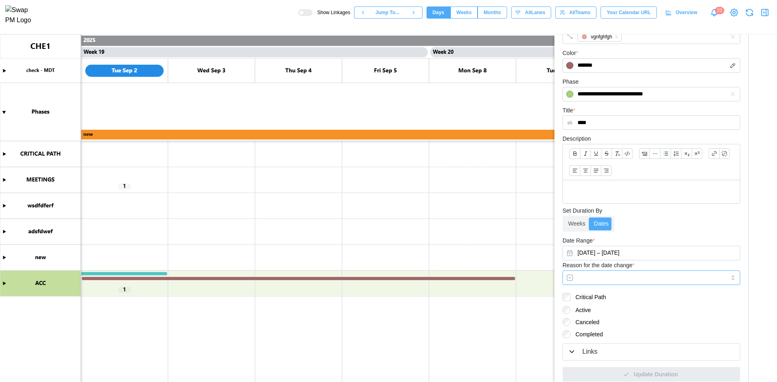
click at [627, 281] on input "Reason for the date change *" at bounding box center [651, 278] width 178 height 15
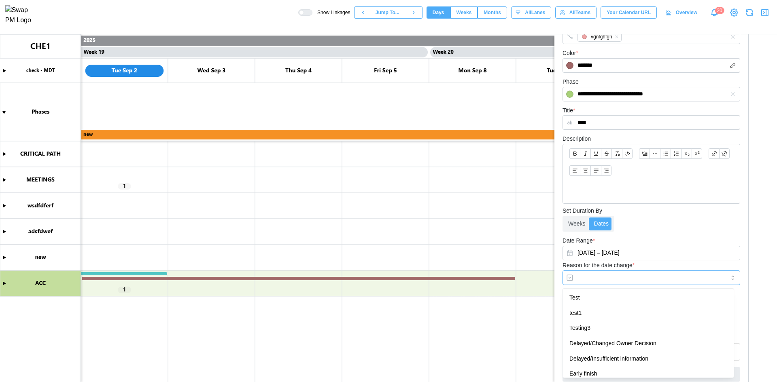
type input "****"
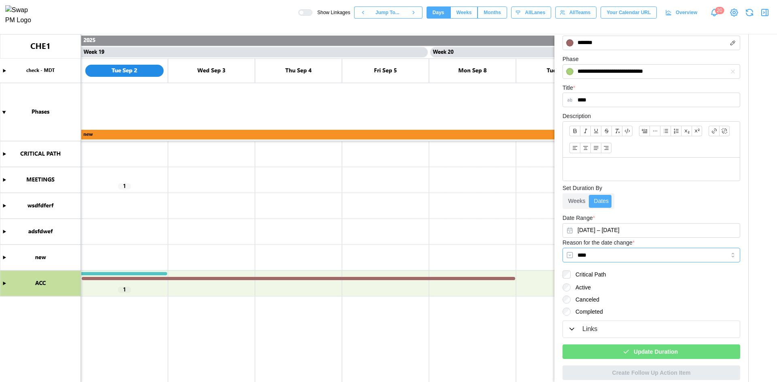
scroll to position [153, 0]
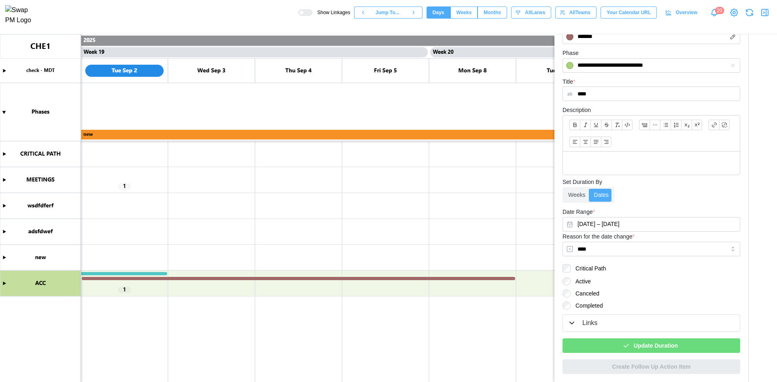
click at [667, 344] on span "Update Duration" at bounding box center [656, 346] width 44 height 14
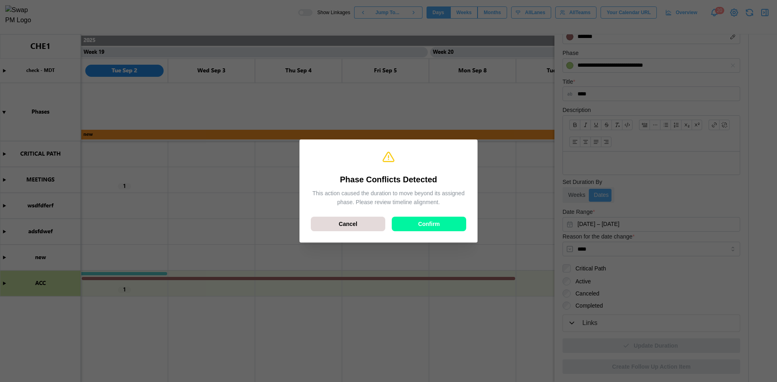
click at [431, 215] on div "Phase Conflicts Detected This action caused the duration to move beyond its ass…" at bounding box center [388, 191] width 165 height 90
click at [432, 216] on div "Phase Conflicts Detected This action caused the duration to move beyond its ass…" at bounding box center [388, 191] width 165 height 90
click at [433, 231] on span "Confirm" at bounding box center [429, 224] width 22 height 14
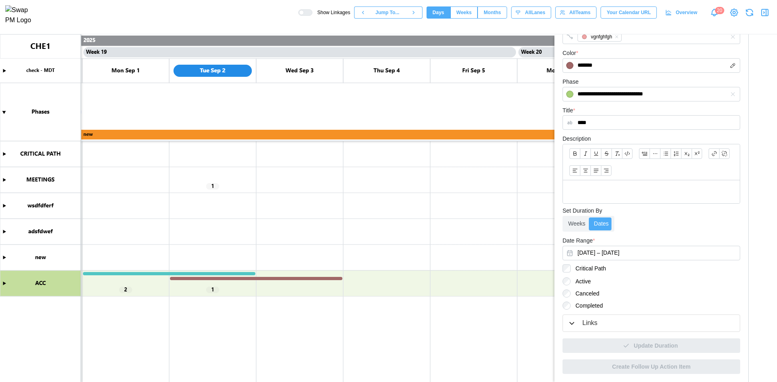
scroll to position [0, 7828]
click at [766, 14] on icon "button" at bounding box center [766, 12] width 0 height 6
